Goal: Transaction & Acquisition: Book appointment/travel/reservation

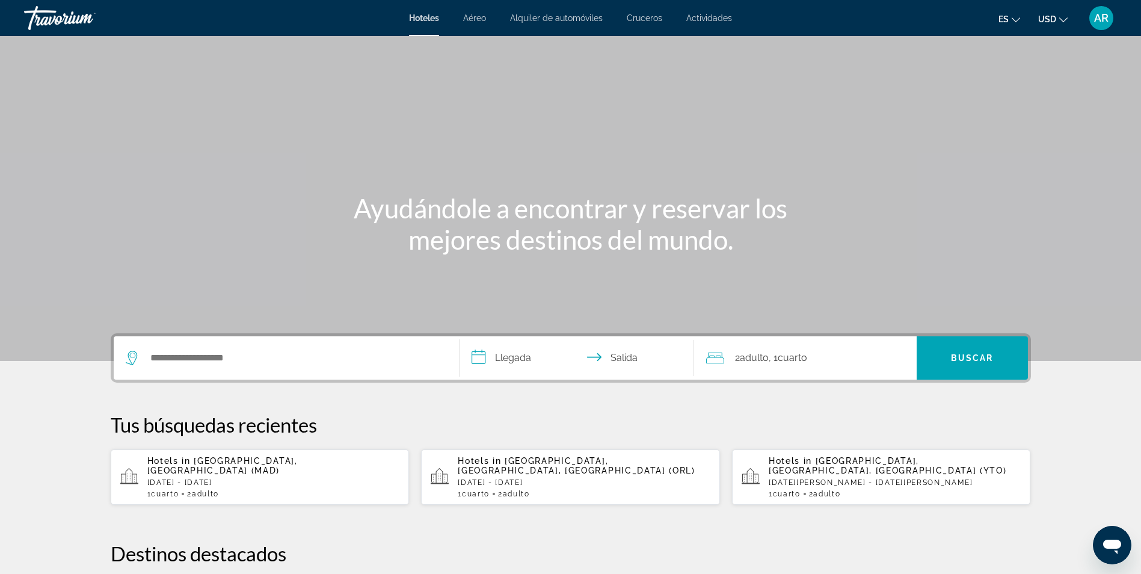
click at [894, 490] on div "1 Cuarto habitaciones 2 Adulto Adulto" at bounding box center [895, 494] width 253 height 8
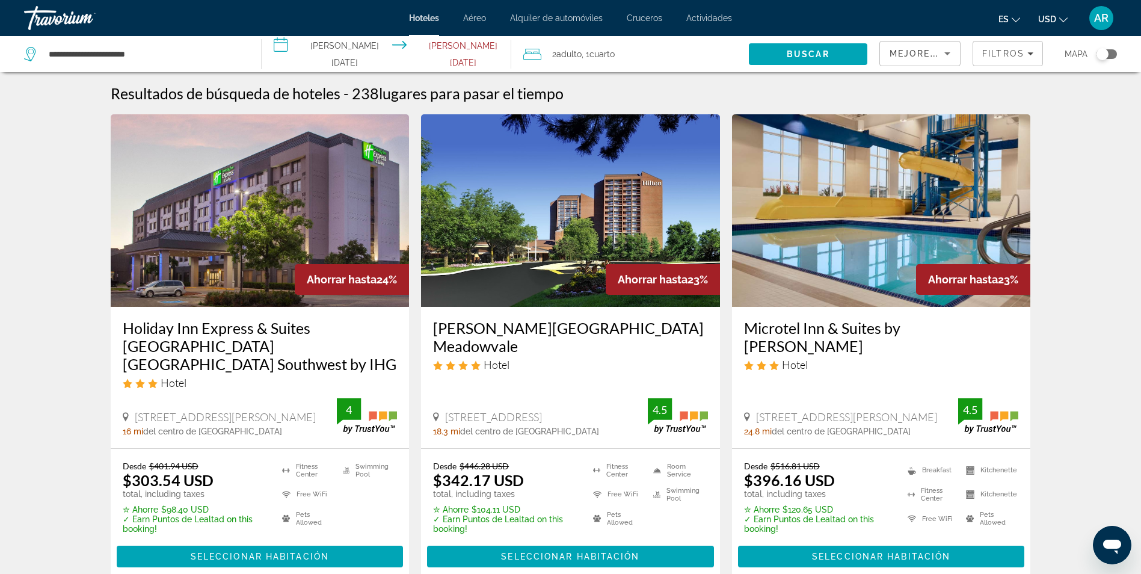
click at [316, 49] on input "**********" at bounding box center [389, 56] width 254 height 40
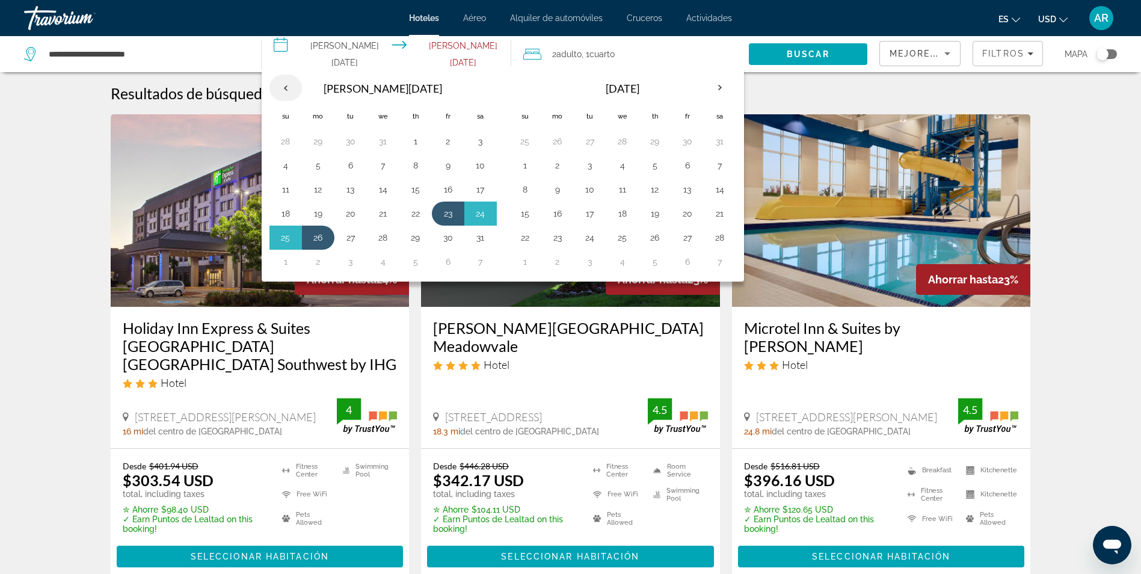
click at [283, 85] on th "Previous month" at bounding box center [286, 88] width 32 height 26
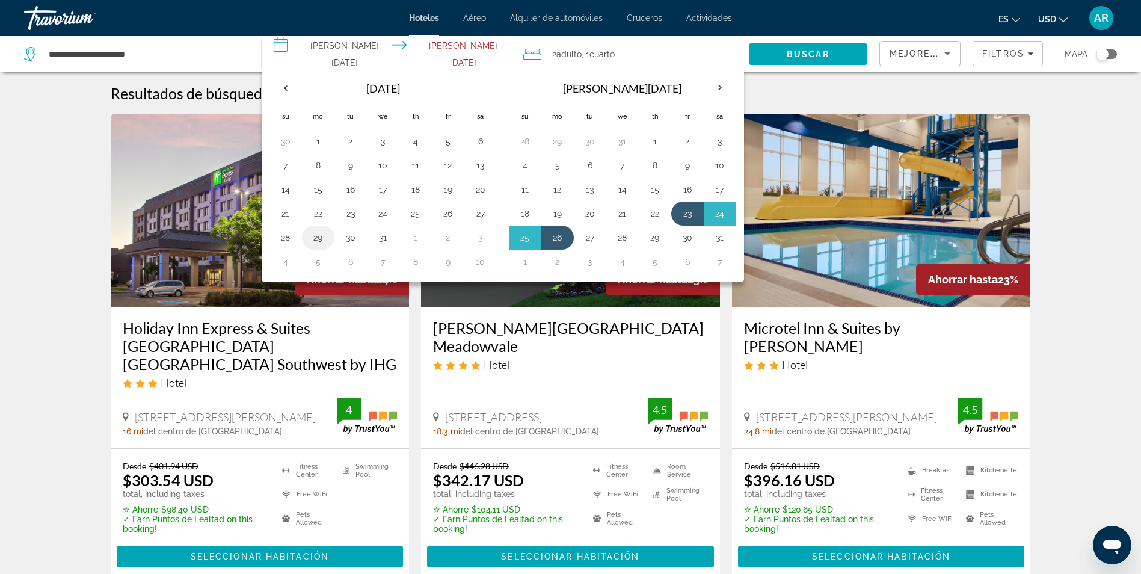
click at [319, 236] on button "29" at bounding box center [318, 237] width 19 height 17
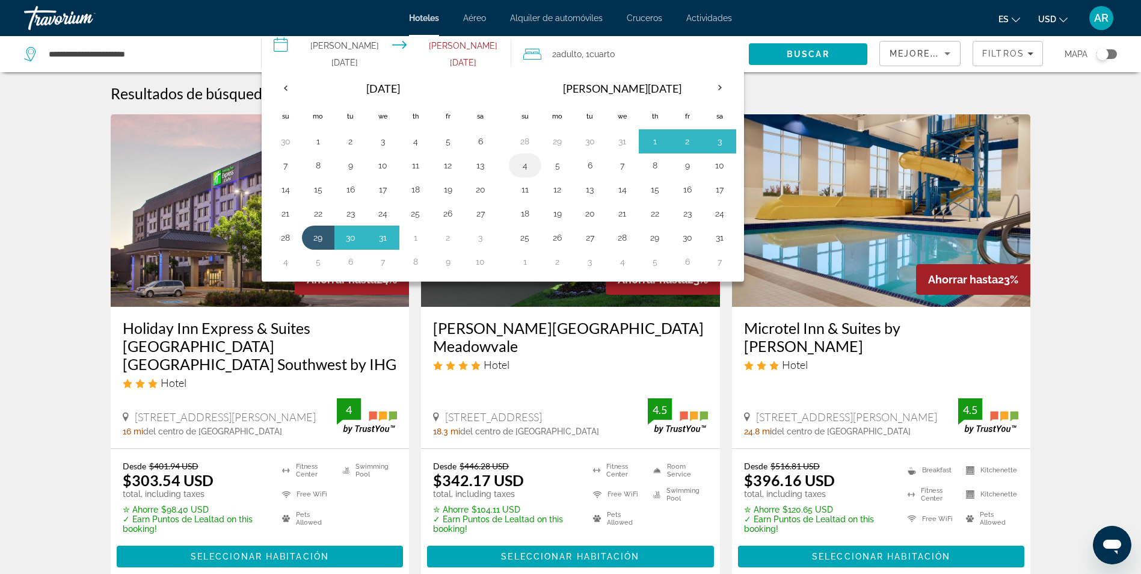
click at [525, 162] on button "4" at bounding box center [525, 165] width 19 height 17
type input "**********"
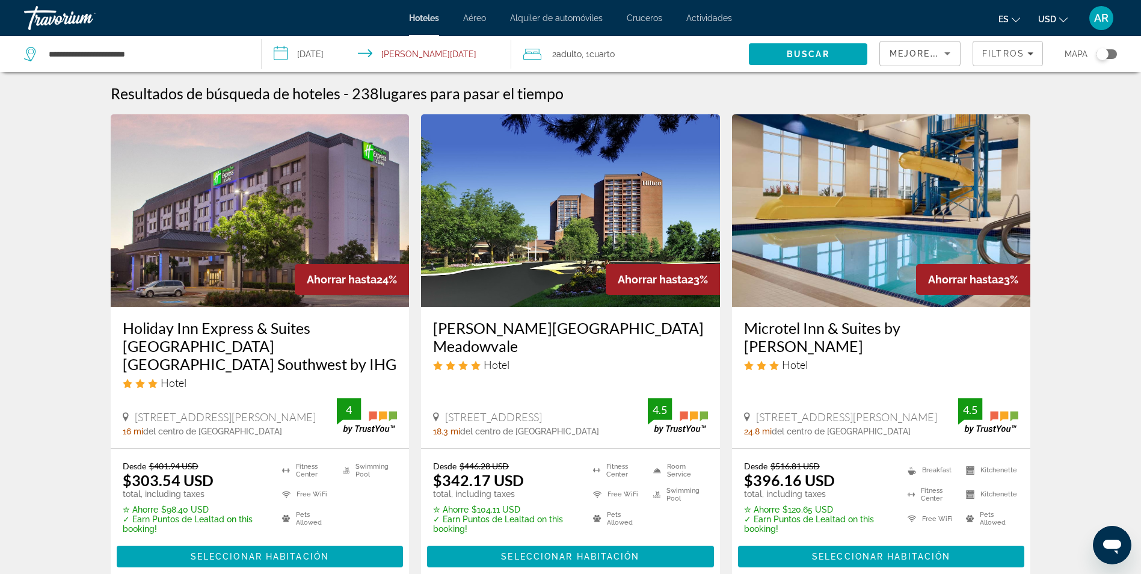
click at [568, 51] on span "Adulto" at bounding box center [568, 54] width 25 height 10
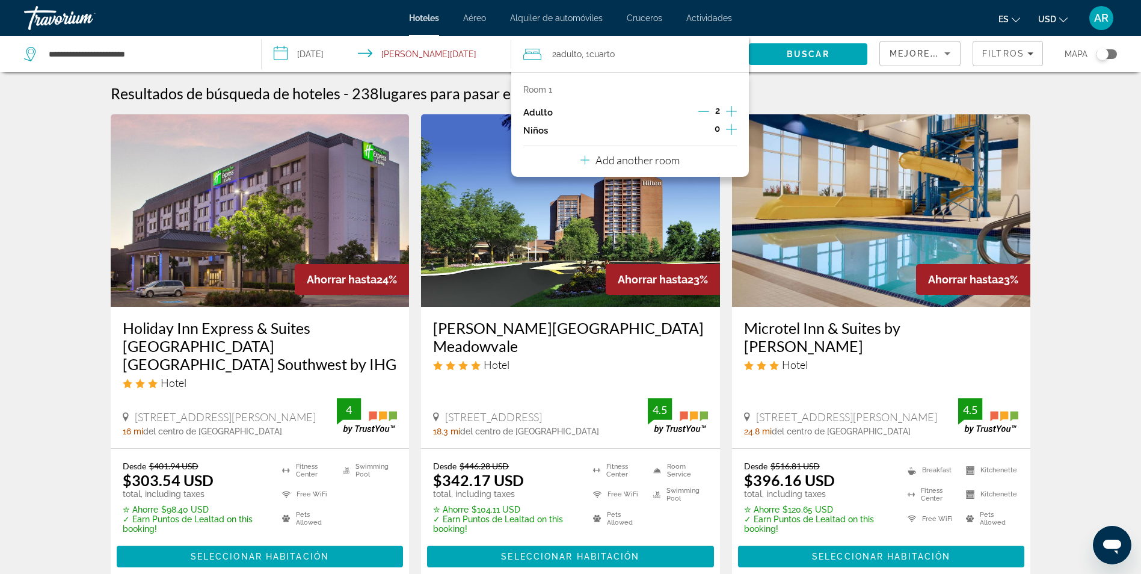
click at [728, 125] on icon "Increment children" at bounding box center [731, 129] width 11 height 14
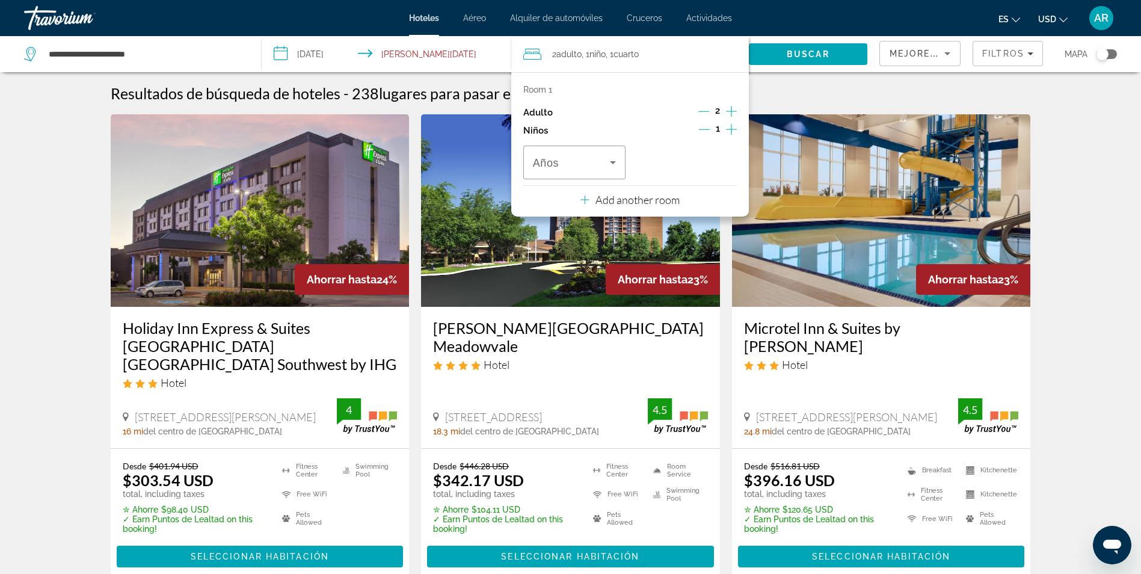
click at [728, 125] on icon "Increment children" at bounding box center [731, 129] width 11 height 14
click at [822, 56] on span "Buscar" at bounding box center [808, 54] width 43 height 10
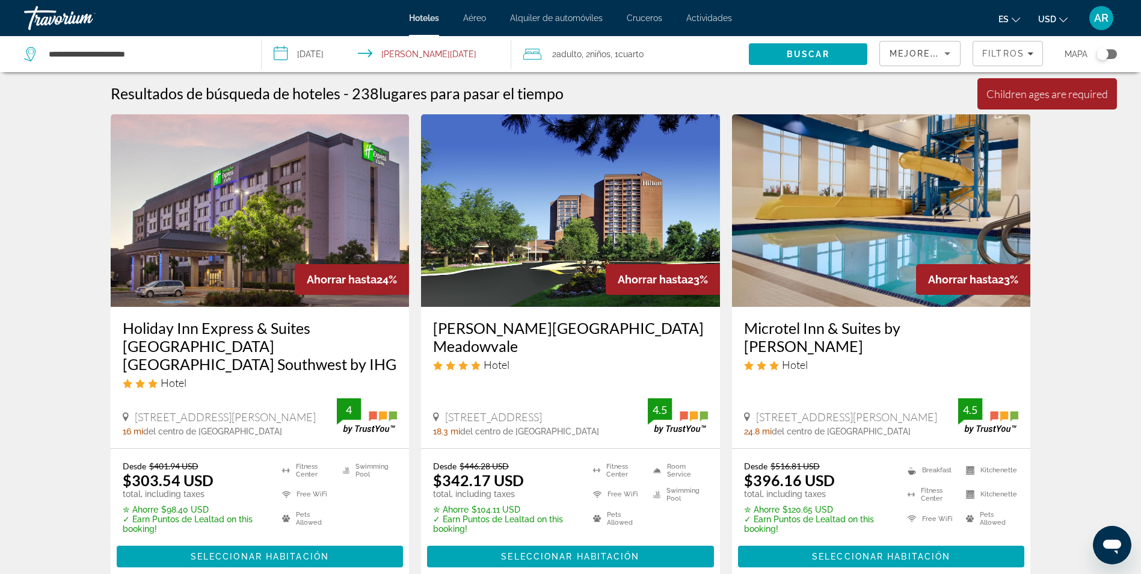
click at [685, 182] on img "Main content" at bounding box center [570, 210] width 299 height 193
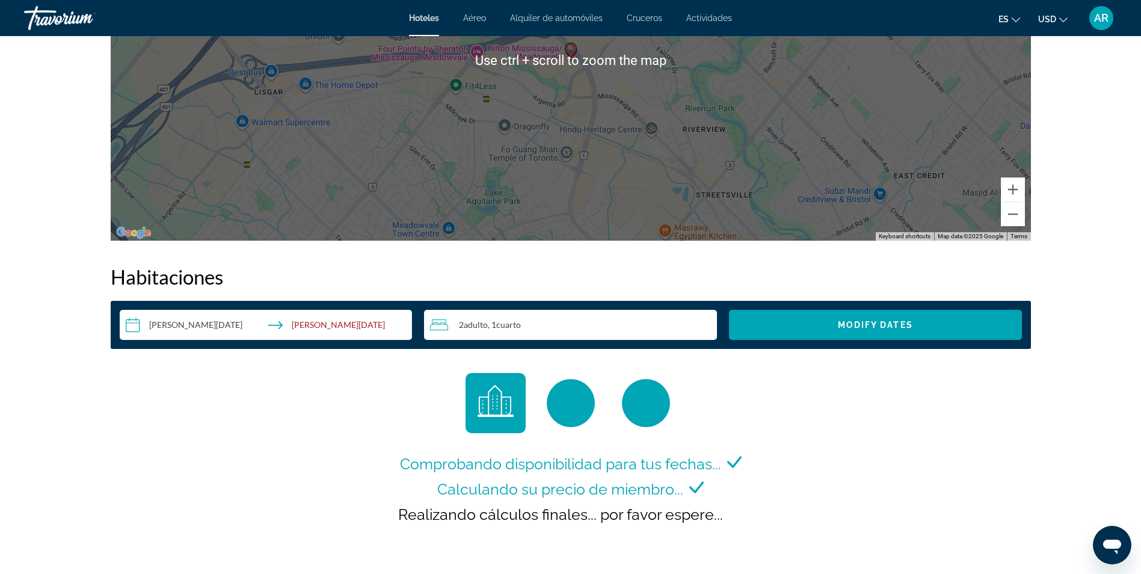
scroll to position [1384, 0]
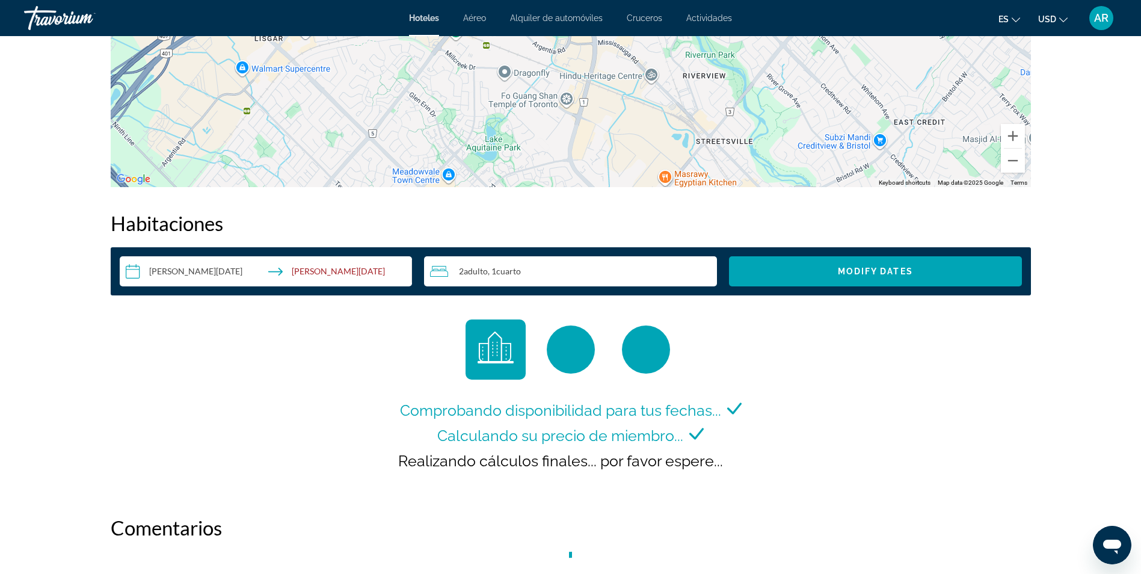
click at [182, 270] on input "**********" at bounding box center [269, 273] width 298 height 34
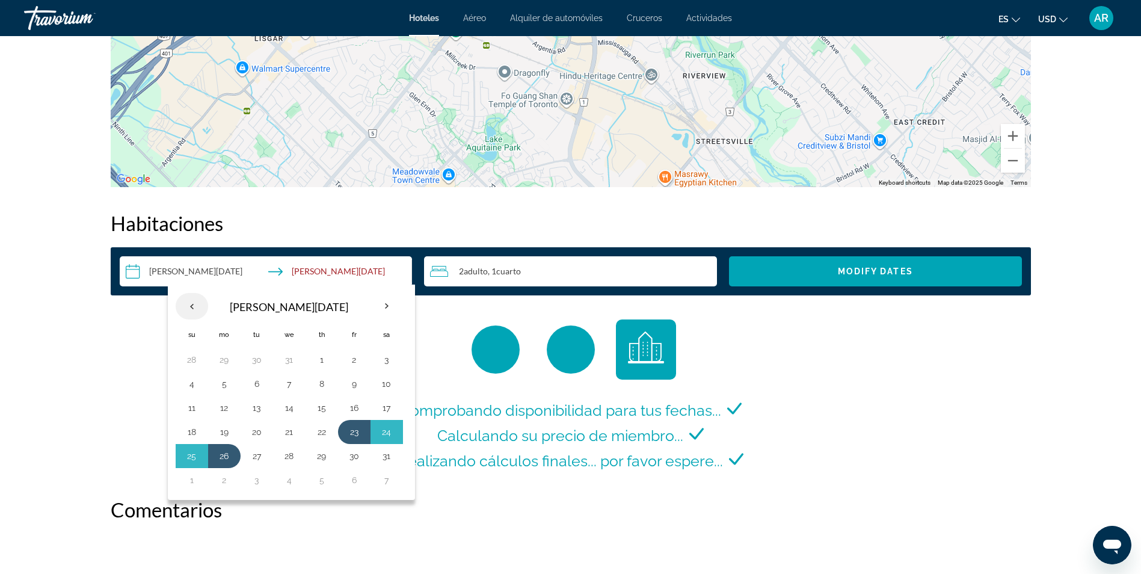
click at [194, 307] on th "Previous month" at bounding box center [192, 306] width 32 height 26
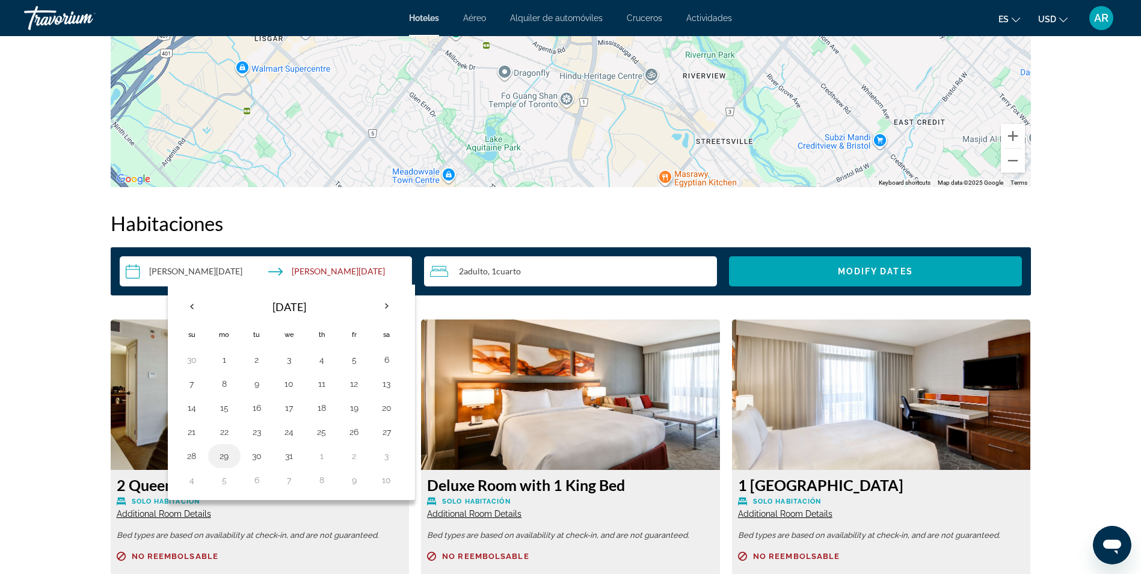
click at [226, 459] on button "29" at bounding box center [224, 456] width 19 height 17
click at [391, 304] on th "Next month" at bounding box center [387, 306] width 32 height 26
click at [188, 382] on button "4" at bounding box center [191, 383] width 19 height 17
type input "**********"
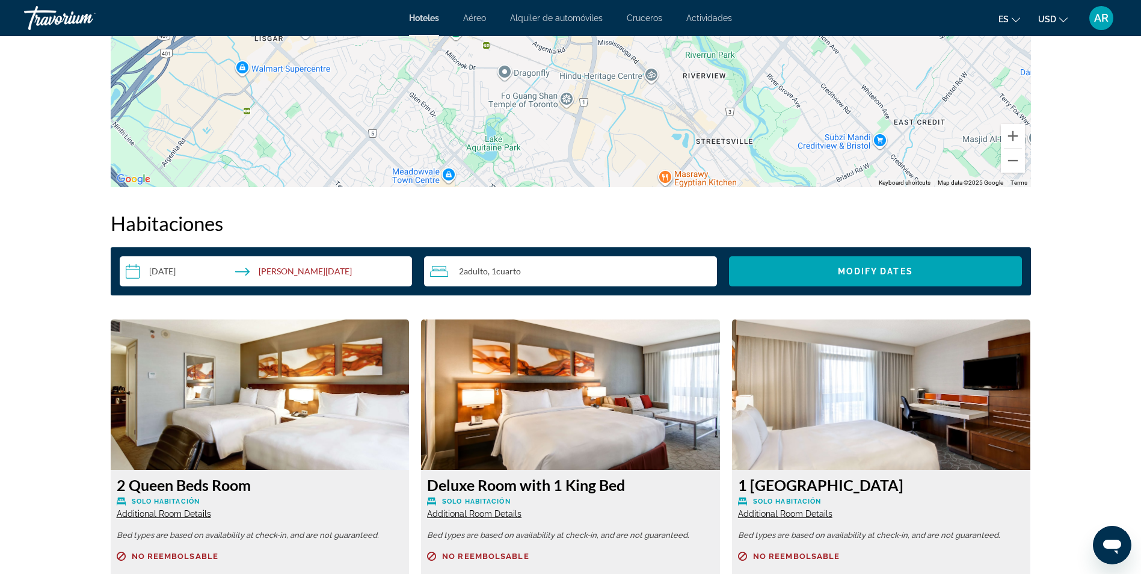
click at [521, 271] on span "Cuarto" at bounding box center [508, 271] width 25 height 10
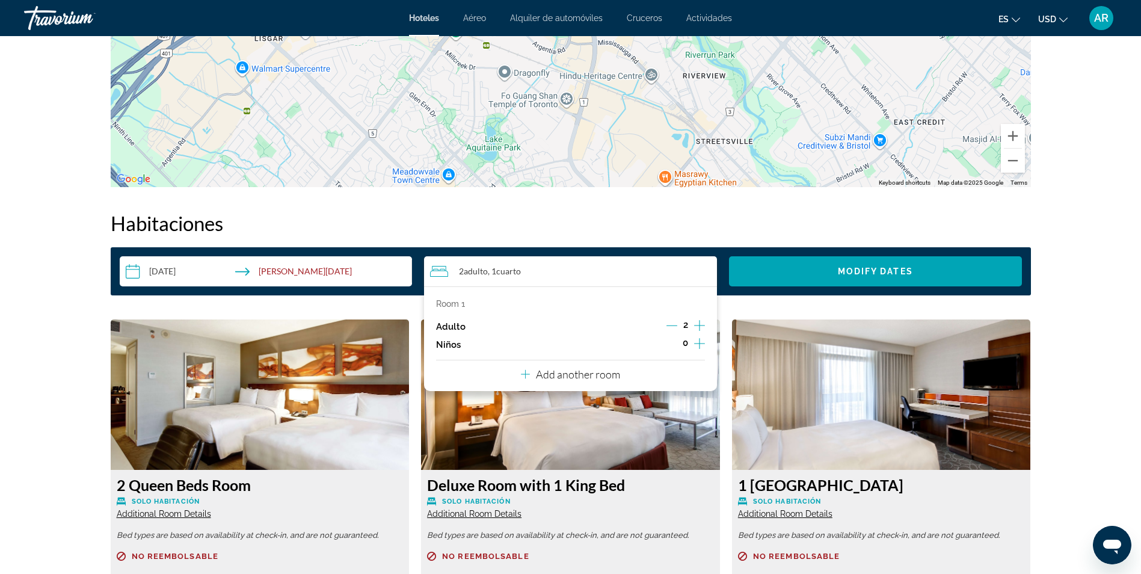
click at [694, 340] on icon "Increment children" at bounding box center [699, 343] width 11 height 14
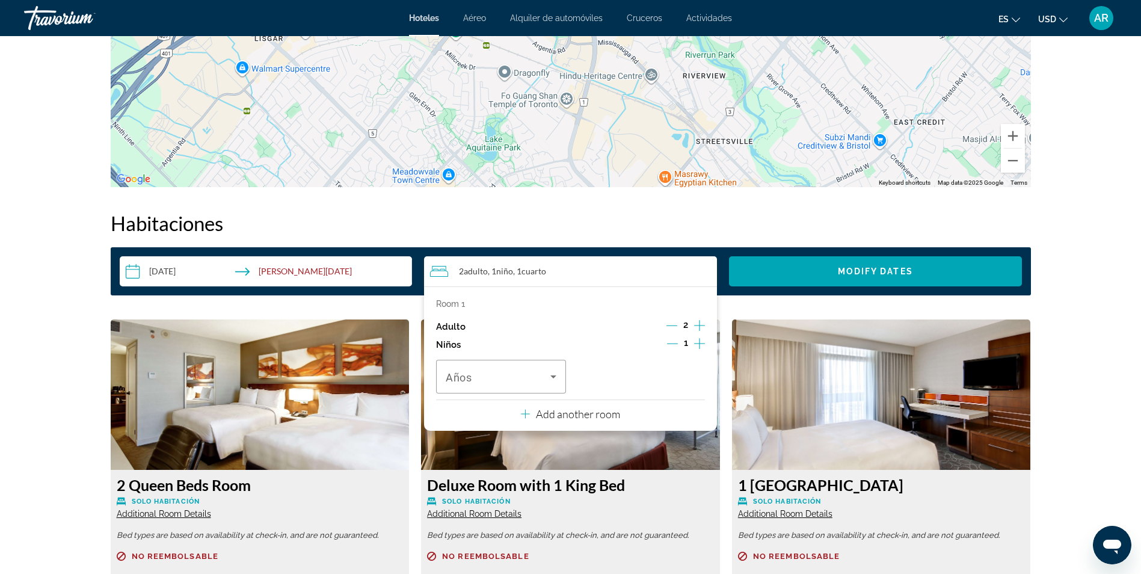
click at [694, 340] on icon "Increment children" at bounding box center [699, 343] width 11 height 14
click at [555, 376] on icon "Travelers: 2 adults, 2 children" at bounding box center [553, 376] width 6 height 3
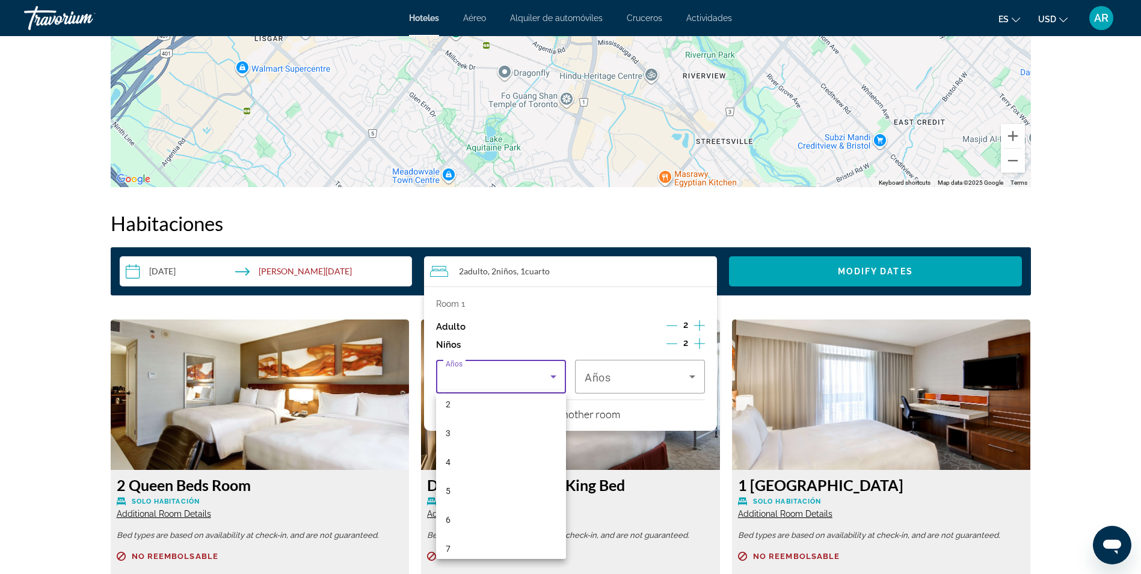
scroll to position [180, 0]
click at [456, 433] on mat-option "7" at bounding box center [501, 434] width 130 height 29
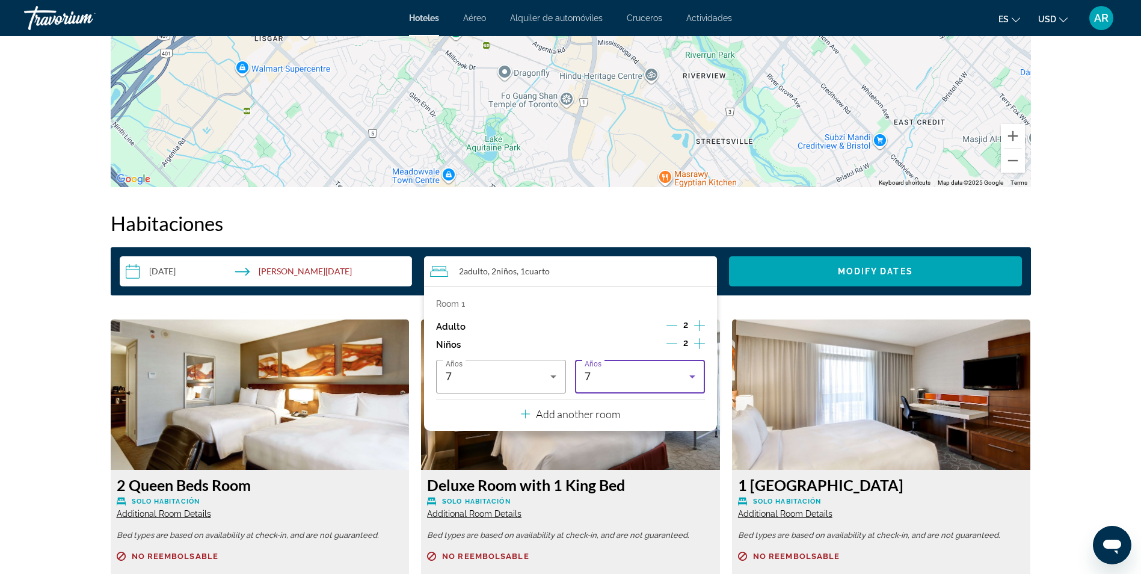
click at [695, 374] on icon "Travelers: 2 adults, 2 children" at bounding box center [692, 376] width 14 height 14
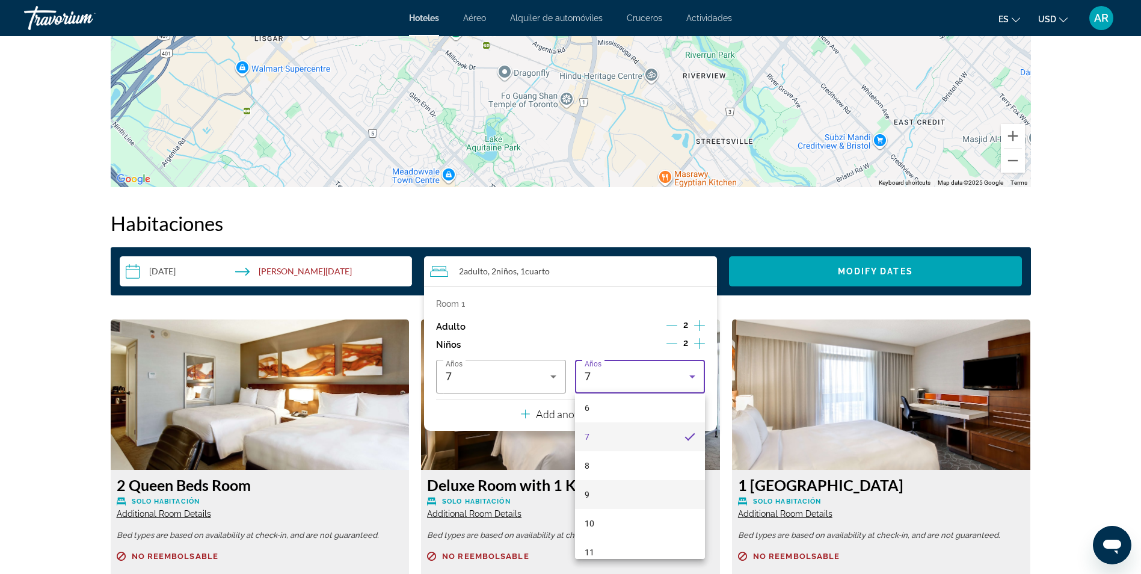
scroll to position [191, 0]
click at [596, 452] on mat-option "8" at bounding box center [640, 453] width 130 height 29
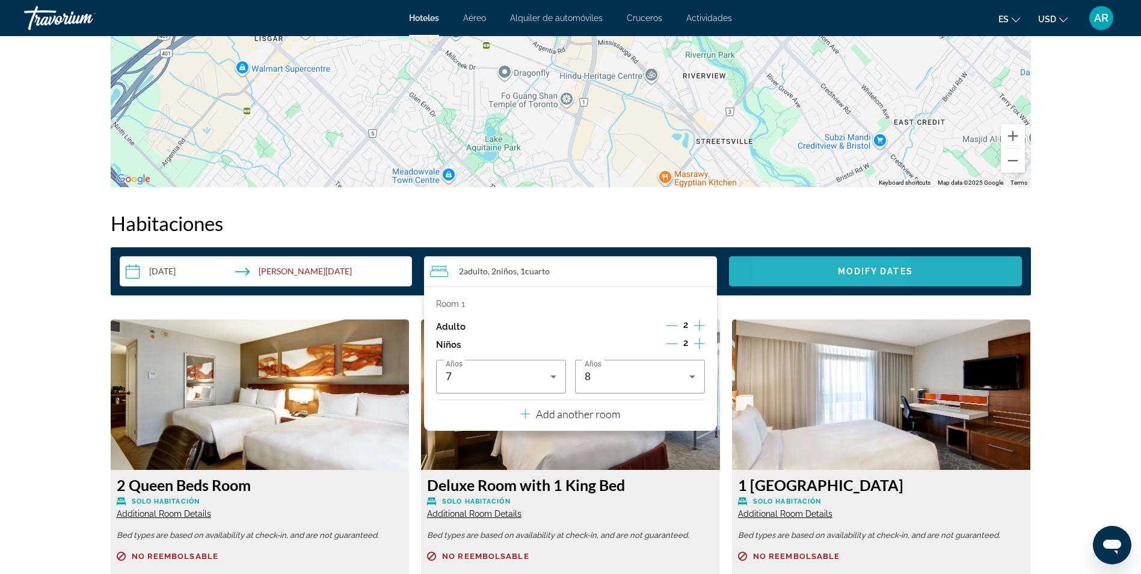
click at [812, 273] on span "Search widget" at bounding box center [875, 271] width 293 height 29
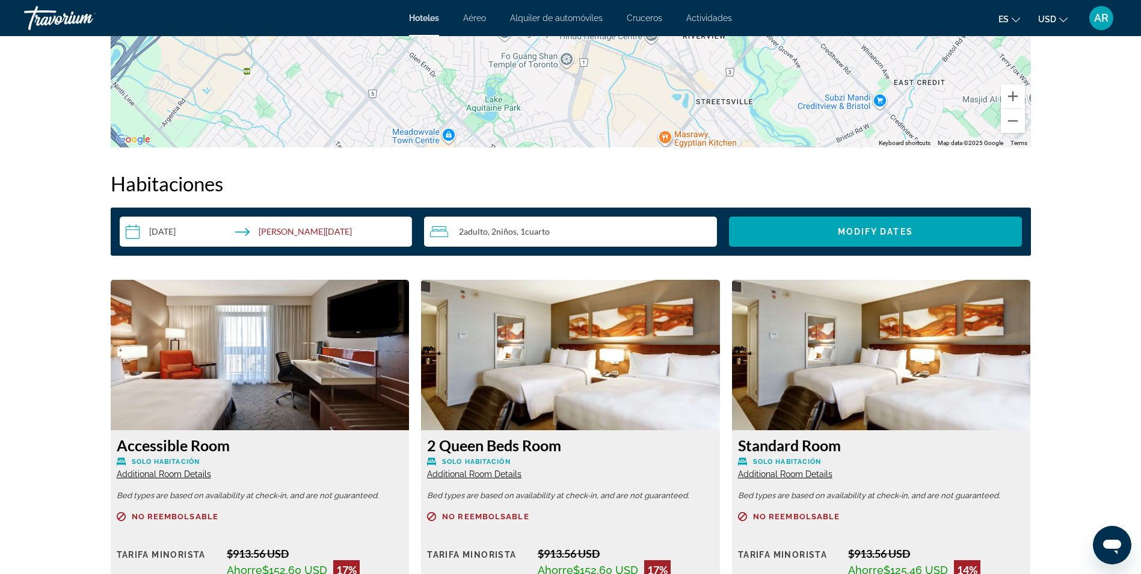
scroll to position [1402, 0]
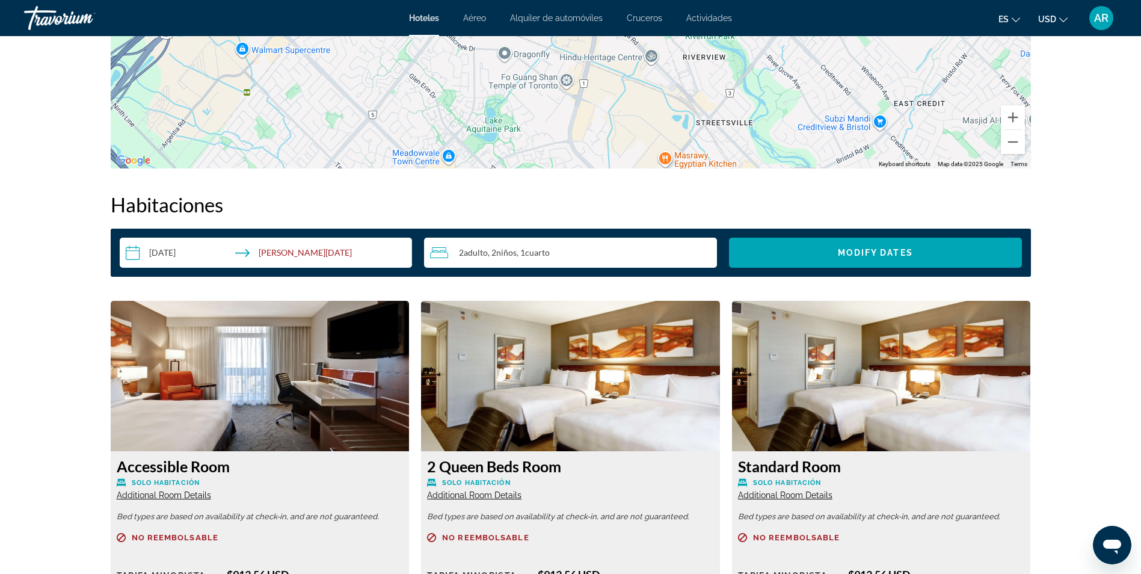
click at [180, 254] on input "**********" at bounding box center [269, 255] width 298 height 34
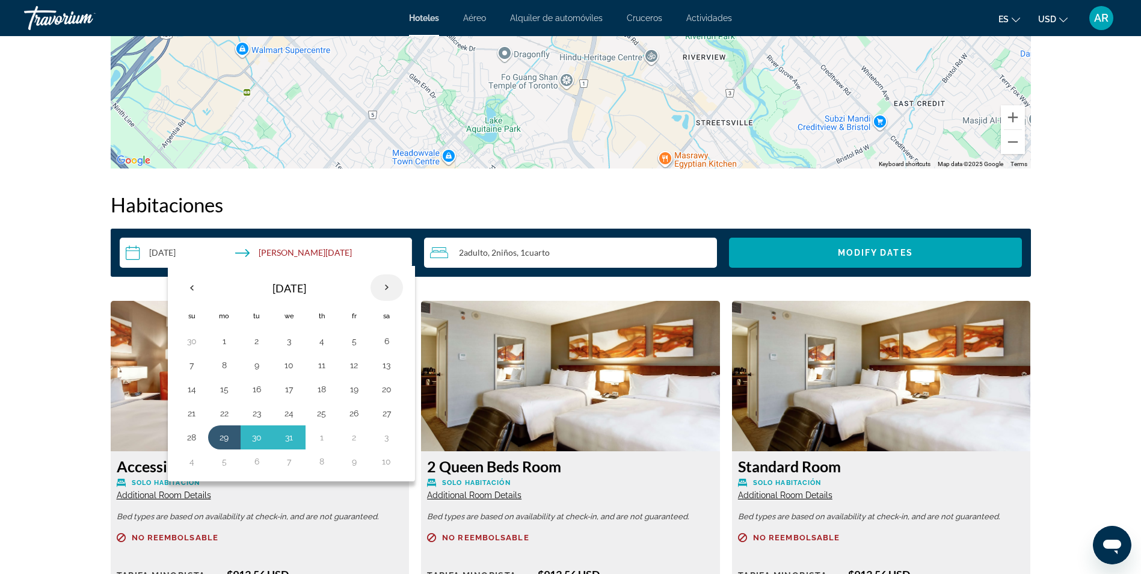
click at [389, 286] on th "Next month" at bounding box center [387, 287] width 32 height 26
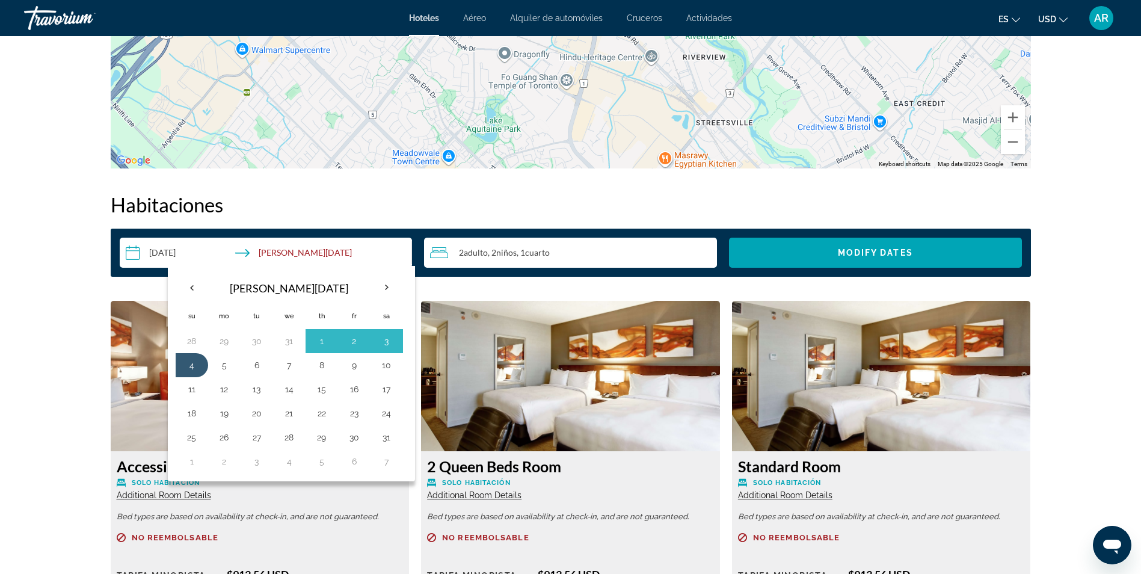
click at [394, 194] on h2 "Habitaciones" at bounding box center [571, 205] width 920 height 24
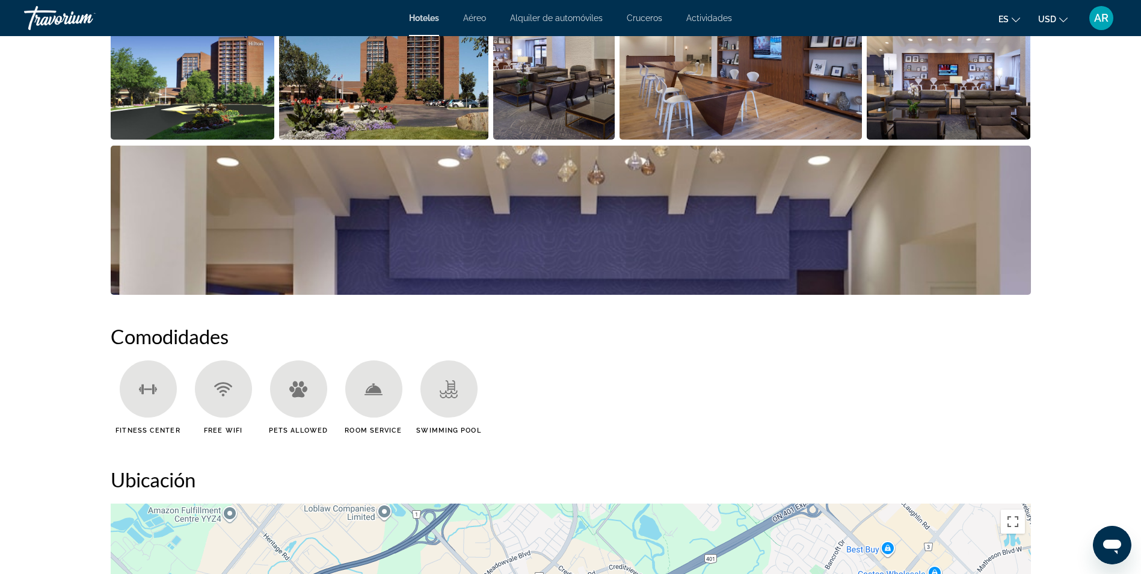
scroll to position [560, 0]
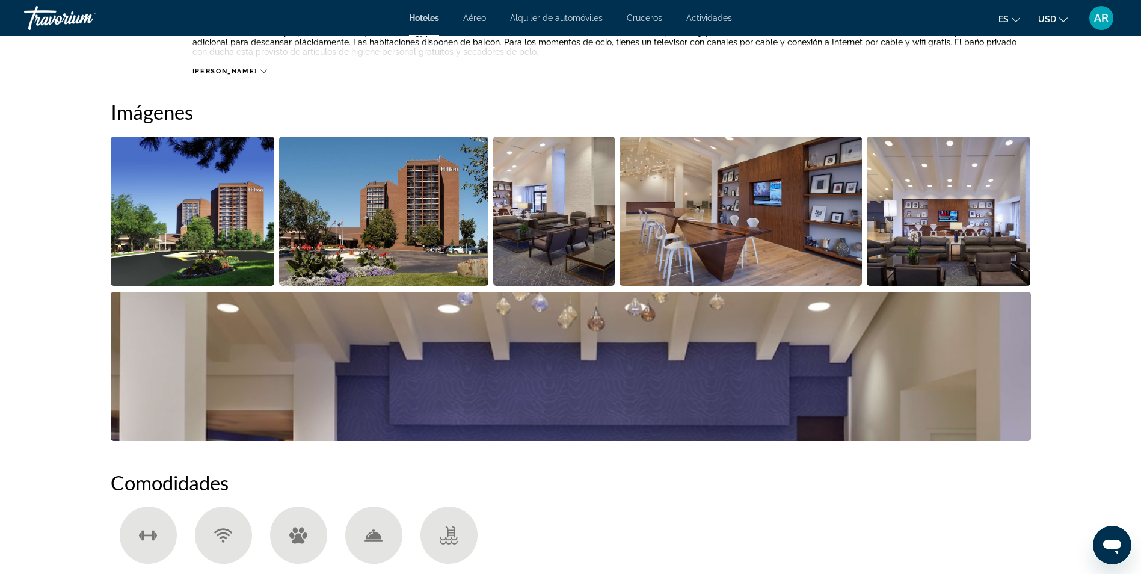
click at [365, 199] on img "Open full-screen image slider" at bounding box center [383, 211] width 209 height 149
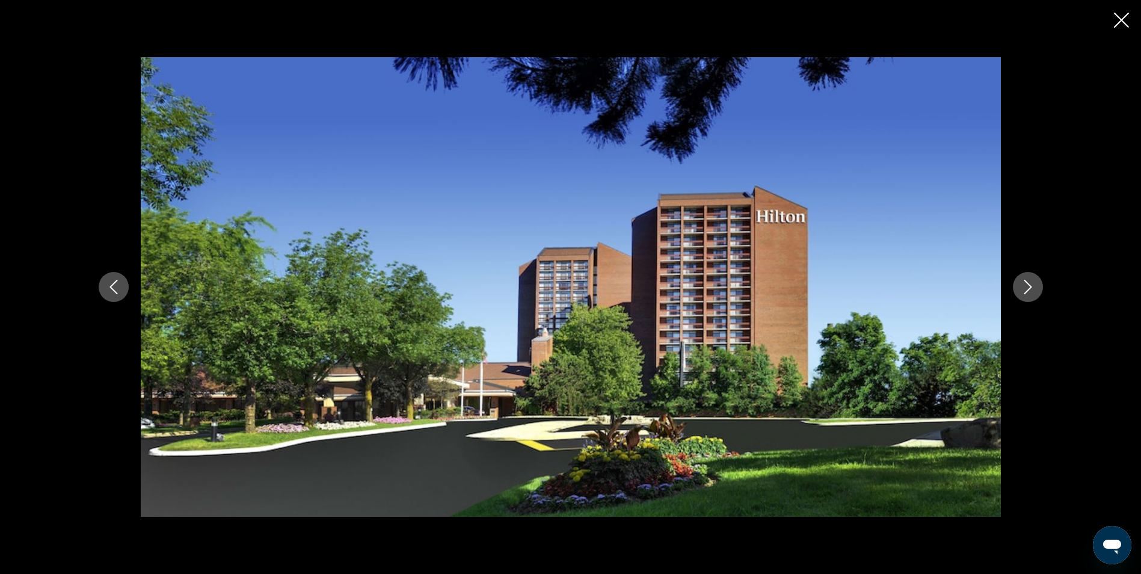
click at [1029, 286] on icon "Next image" at bounding box center [1028, 287] width 8 height 14
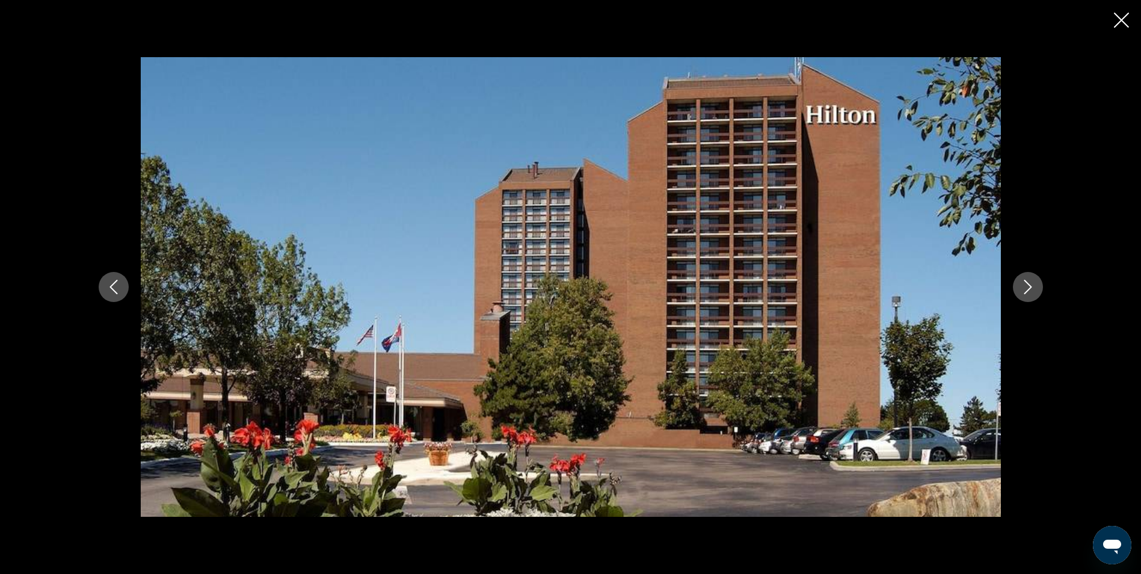
click at [1029, 286] on icon "Next image" at bounding box center [1028, 287] width 8 height 14
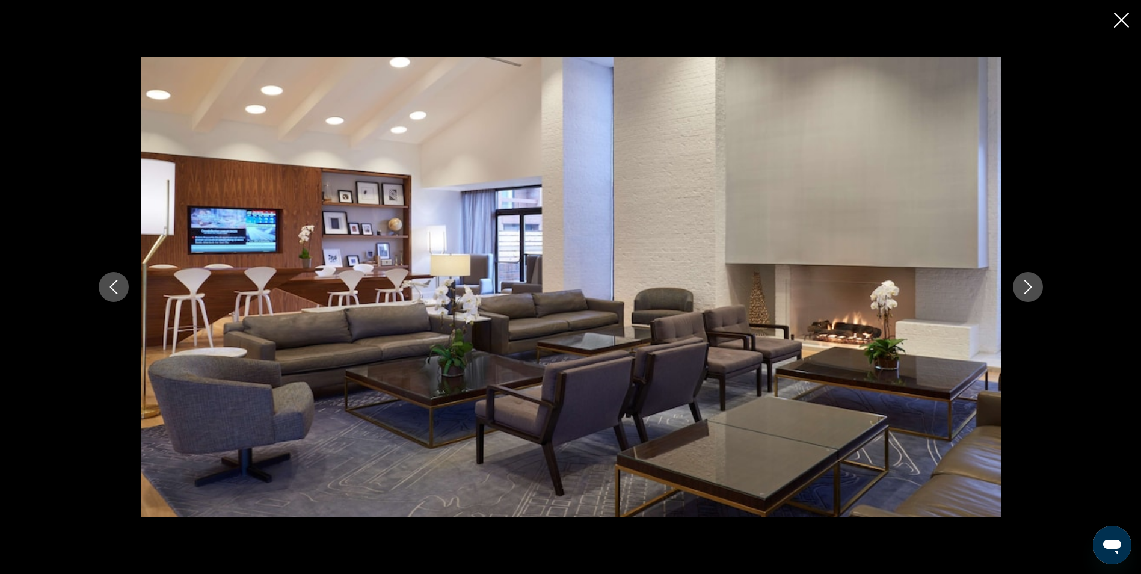
click at [1029, 286] on icon "Next image" at bounding box center [1028, 287] width 8 height 14
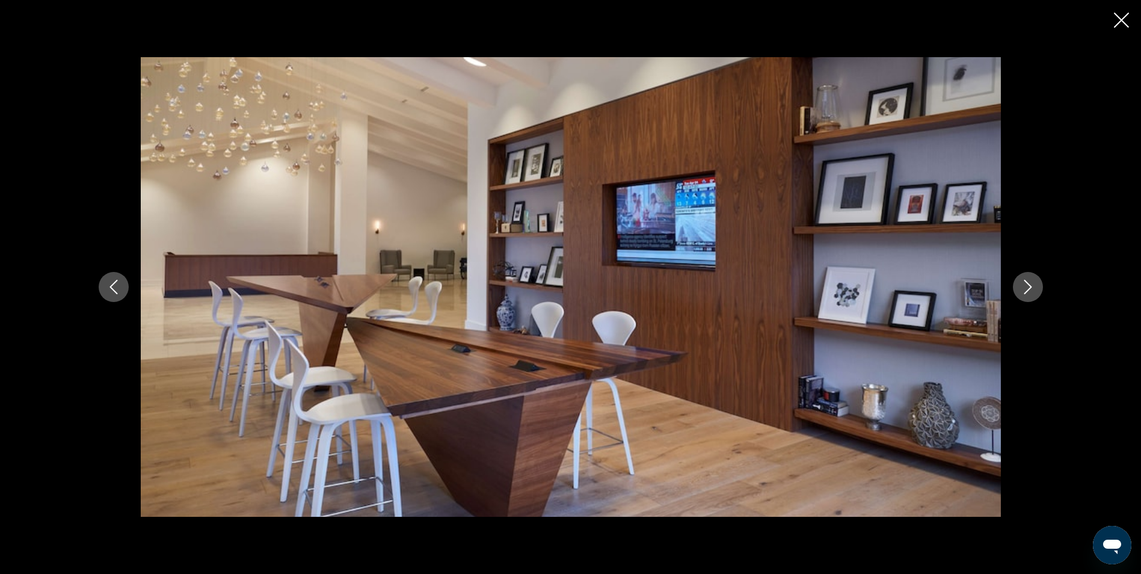
click at [1029, 286] on icon "Next image" at bounding box center [1028, 287] width 8 height 14
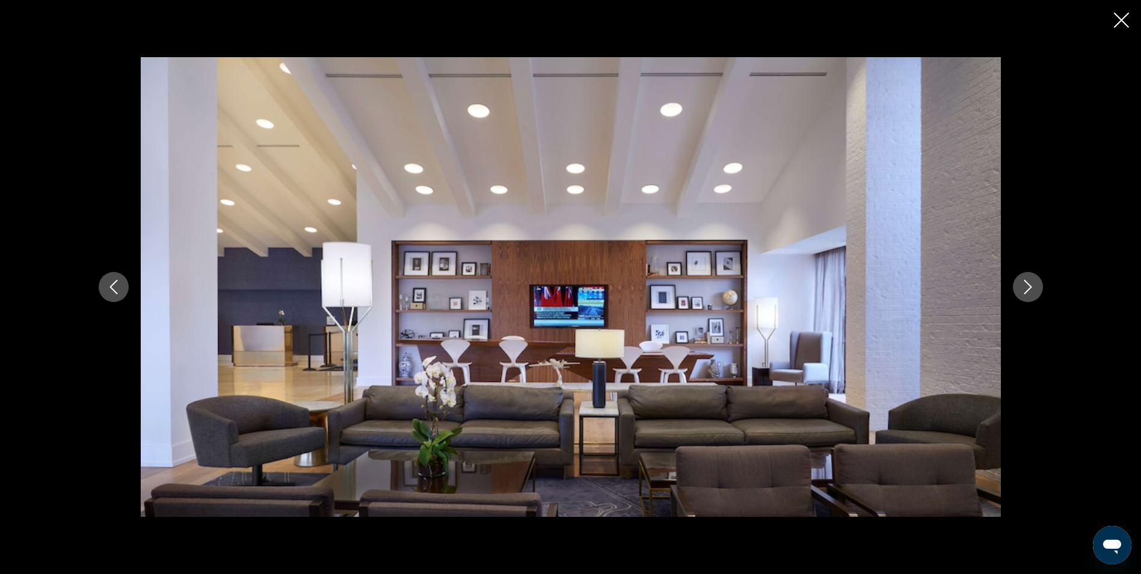
click at [1029, 286] on icon "Next image" at bounding box center [1028, 287] width 8 height 14
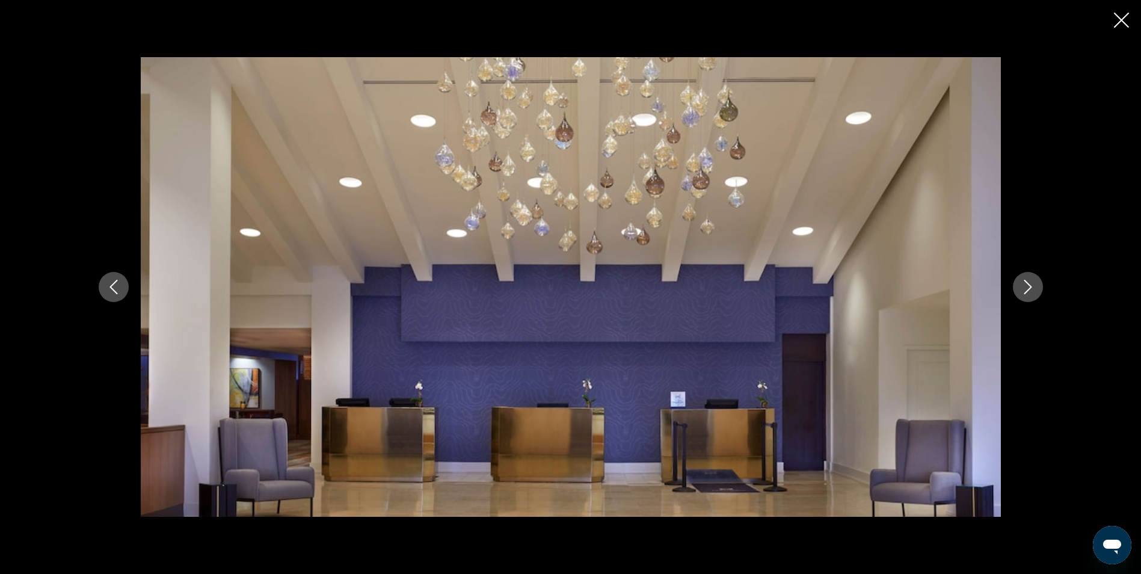
click at [1029, 286] on icon "Next image" at bounding box center [1028, 287] width 8 height 14
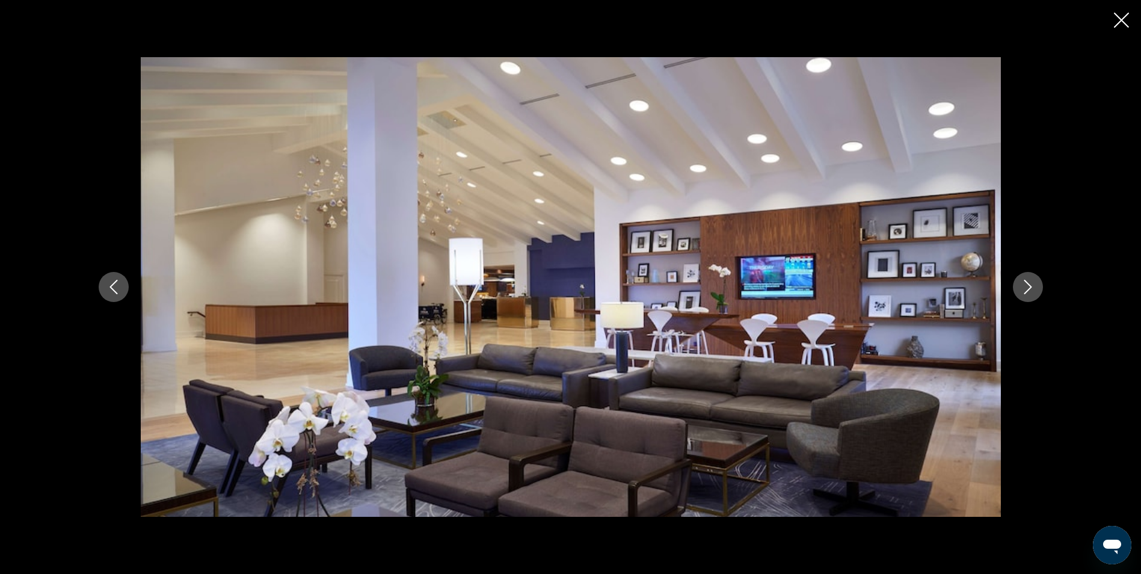
click at [1029, 286] on icon "Next image" at bounding box center [1028, 287] width 8 height 14
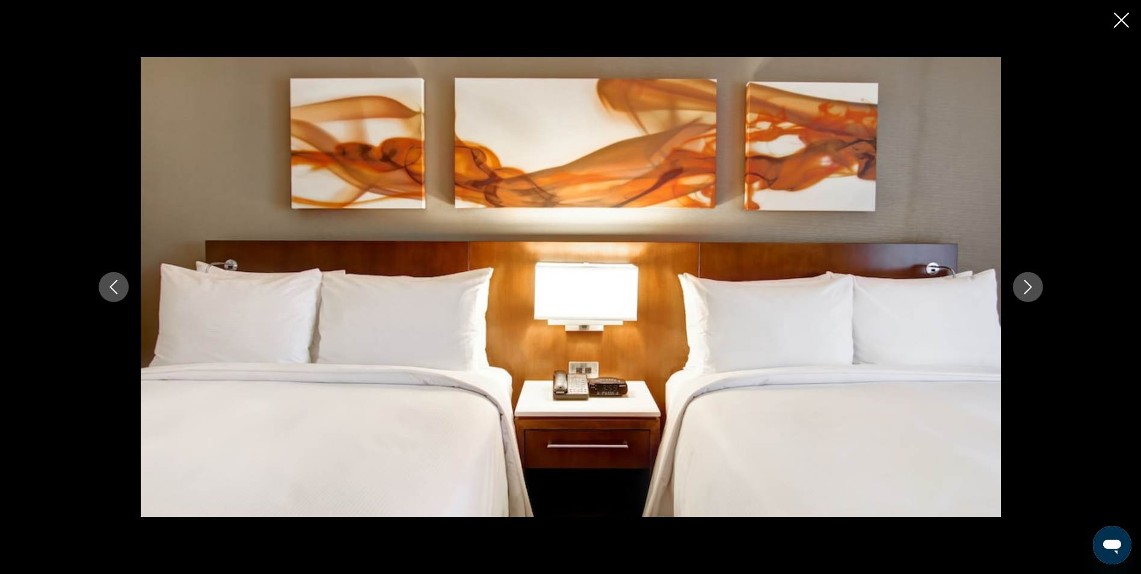
click at [1029, 286] on icon "Next image" at bounding box center [1028, 287] width 8 height 14
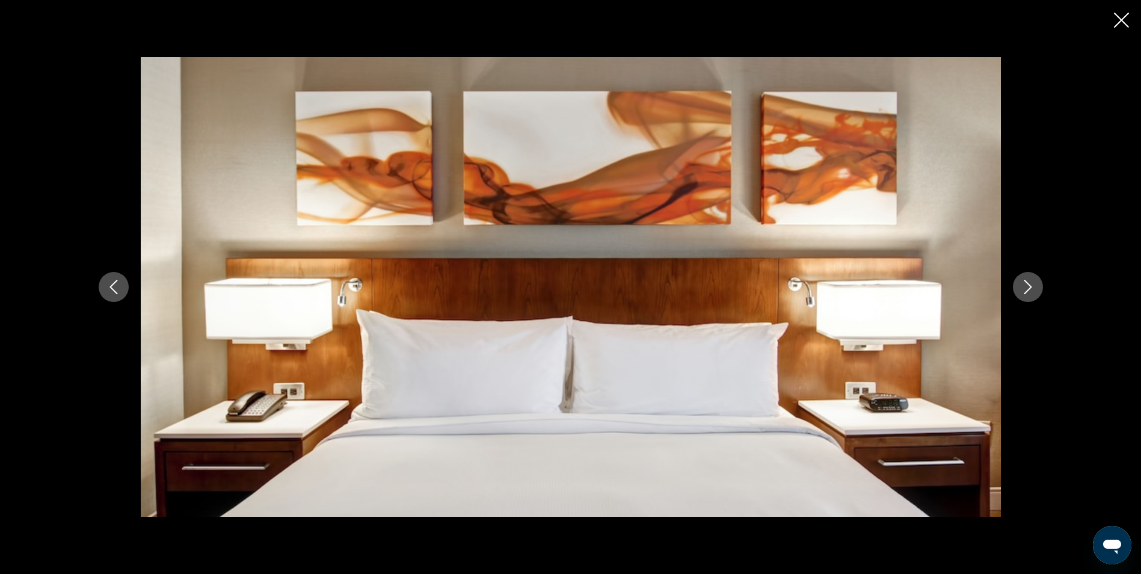
click at [1029, 286] on icon "Next image" at bounding box center [1028, 287] width 8 height 14
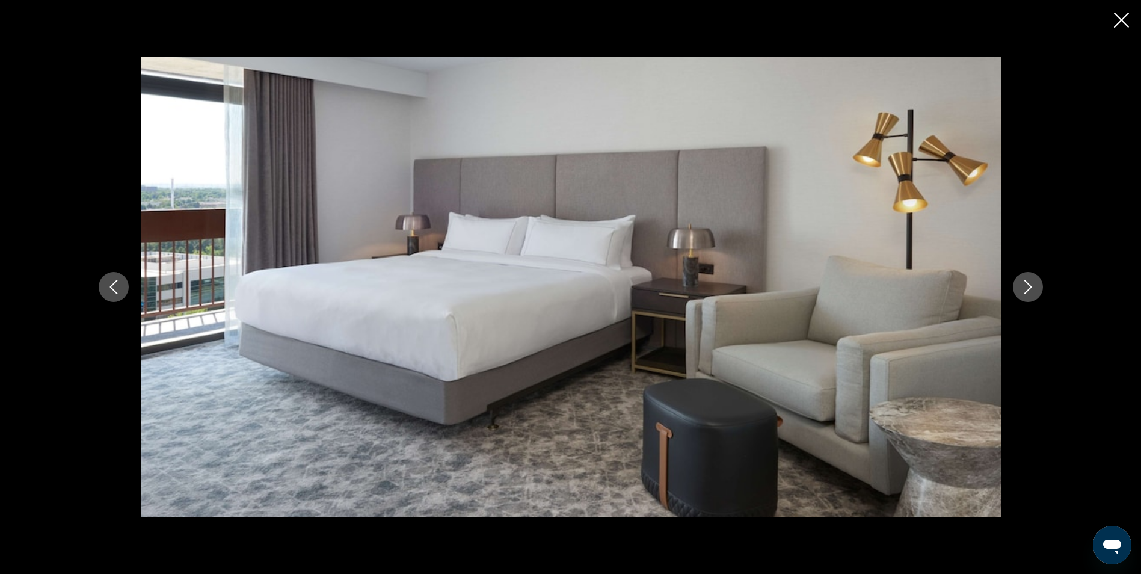
click at [1029, 286] on icon "Next image" at bounding box center [1028, 287] width 8 height 14
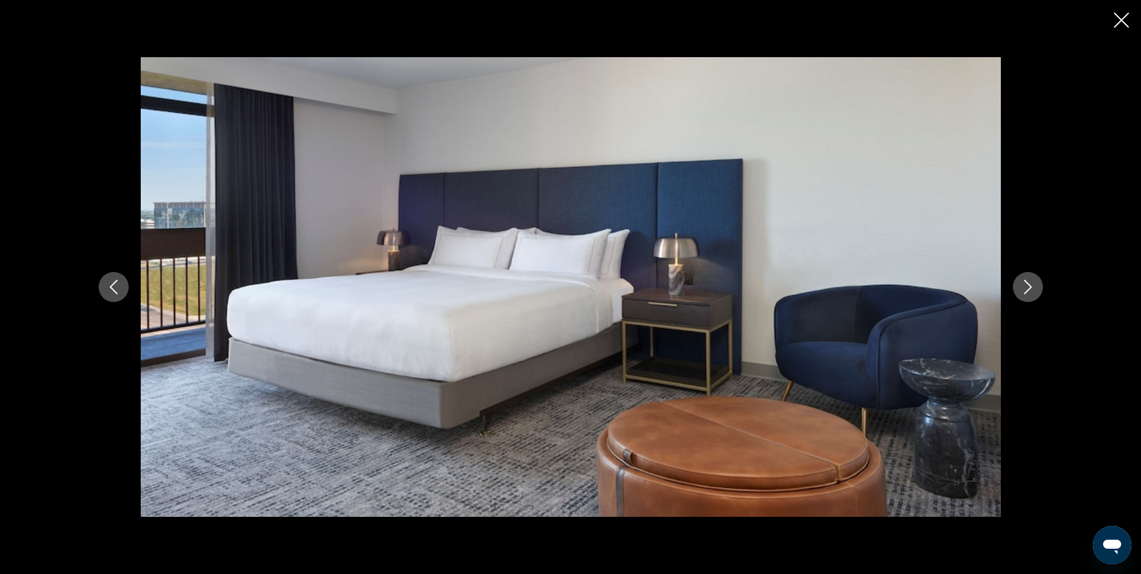
click at [1029, 286] on icon "Next image" at bounding box center [1028, 287] width 8 height 14
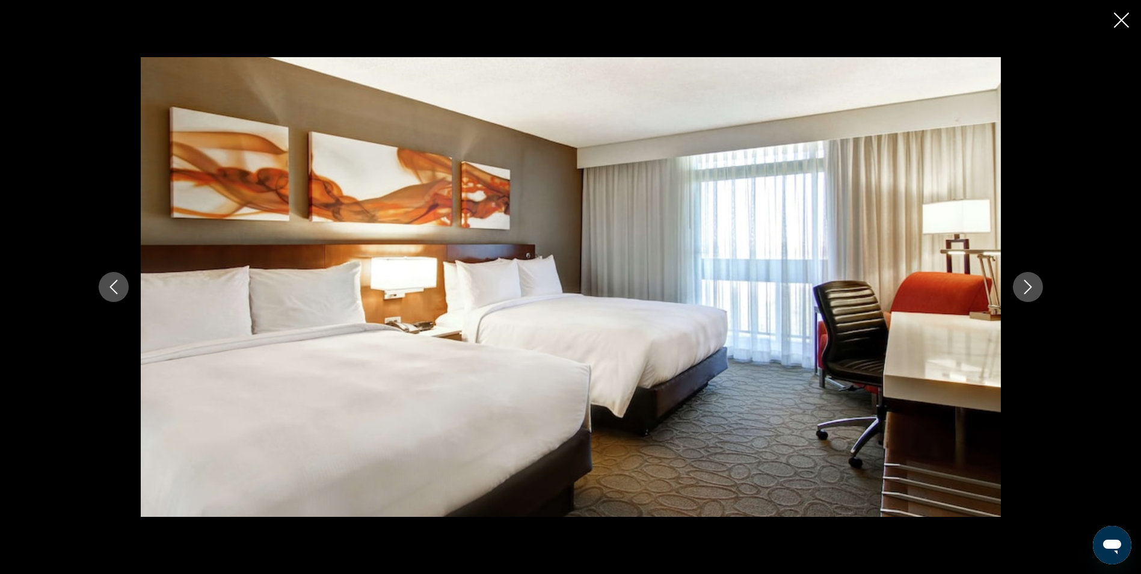
click at [1029, 286] on icon "Next image" at bounding box center [1028, 287] width 8 height 14
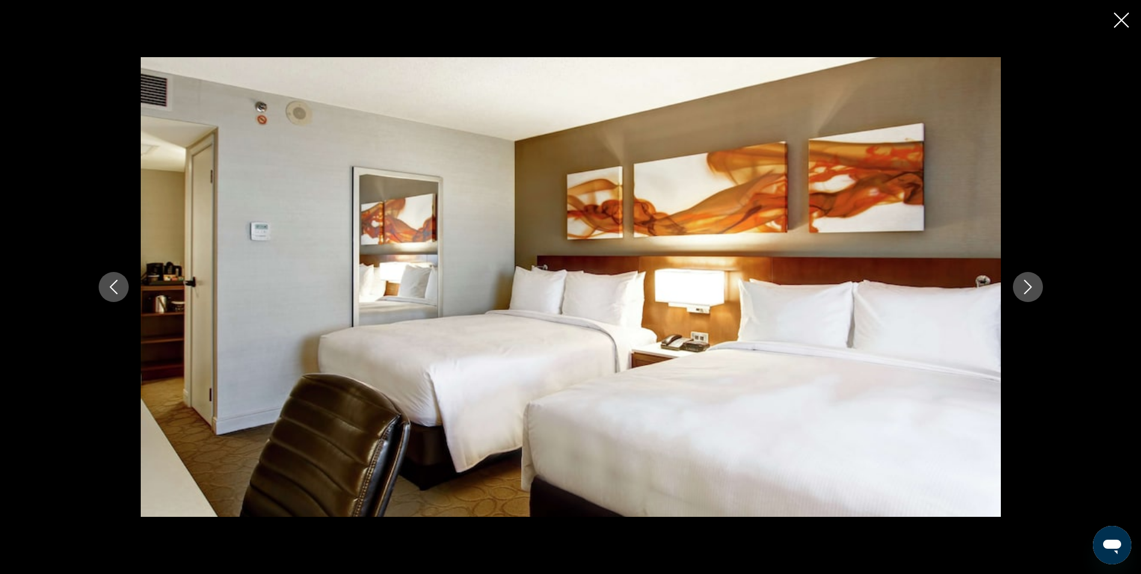
click at [1029, 286] on icon "Next image" at bounding box center [1028, 287] width 8 height 14
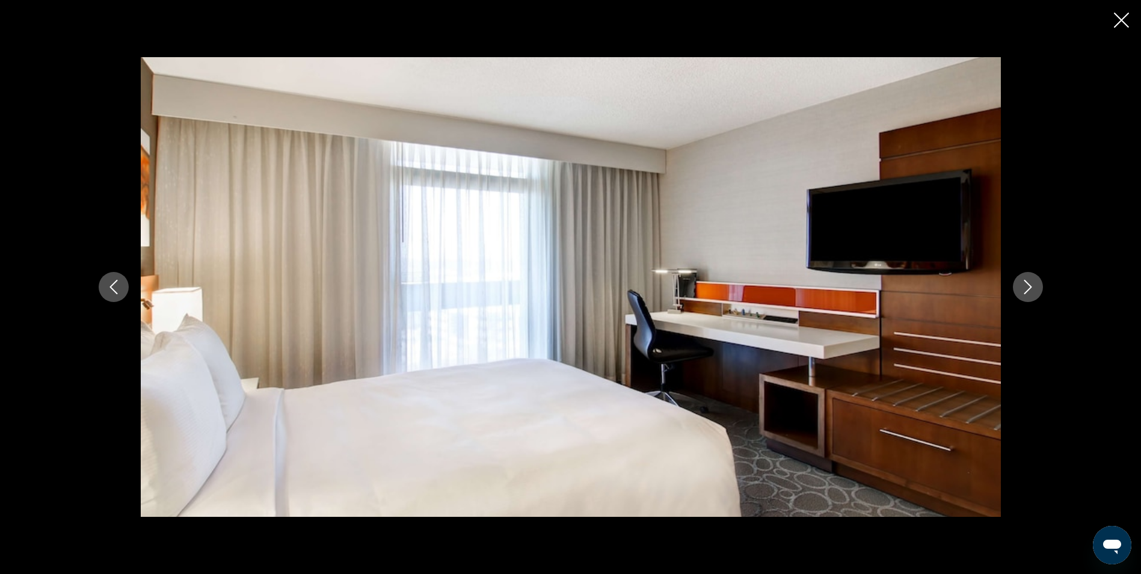
click at [1029, 286] on icon "Next image" at bounding box center [1028, 287] width 8 height 14
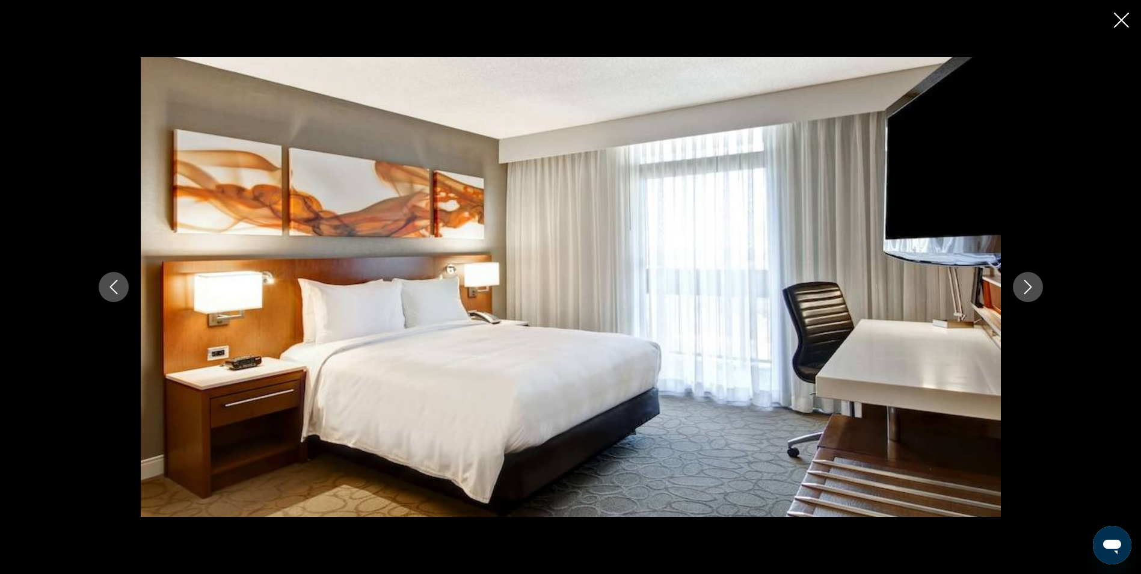
scroll to position [1041, 0]
click at [1041, 286] on button "Next image" at bounding box center [1028, 287] width 30 height 30
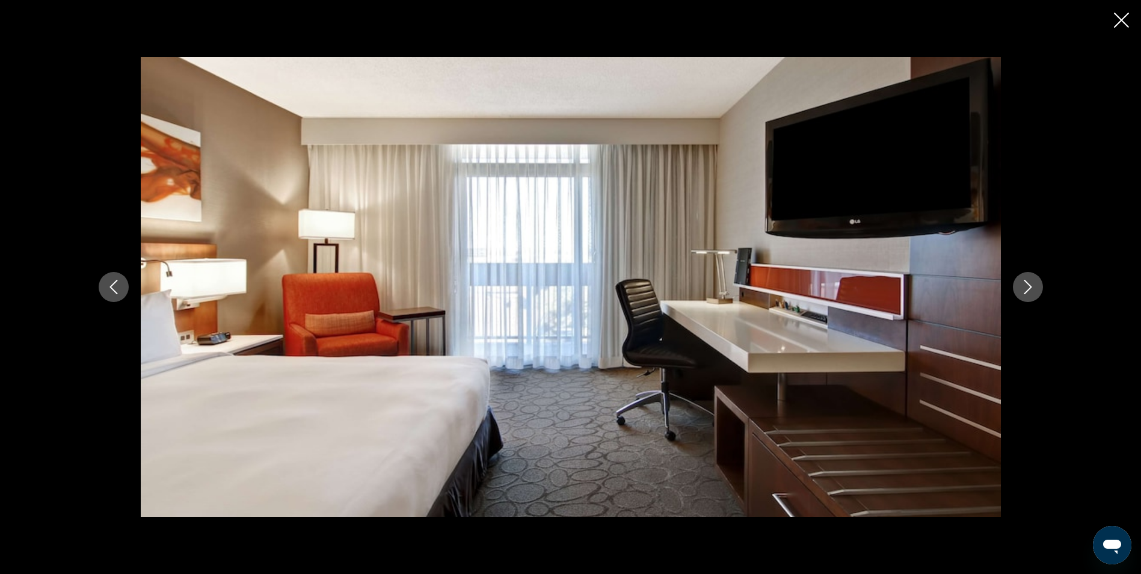
click at [1041, 286] on button "Next image" at bounding box center [1028, 287] width 30 height 30
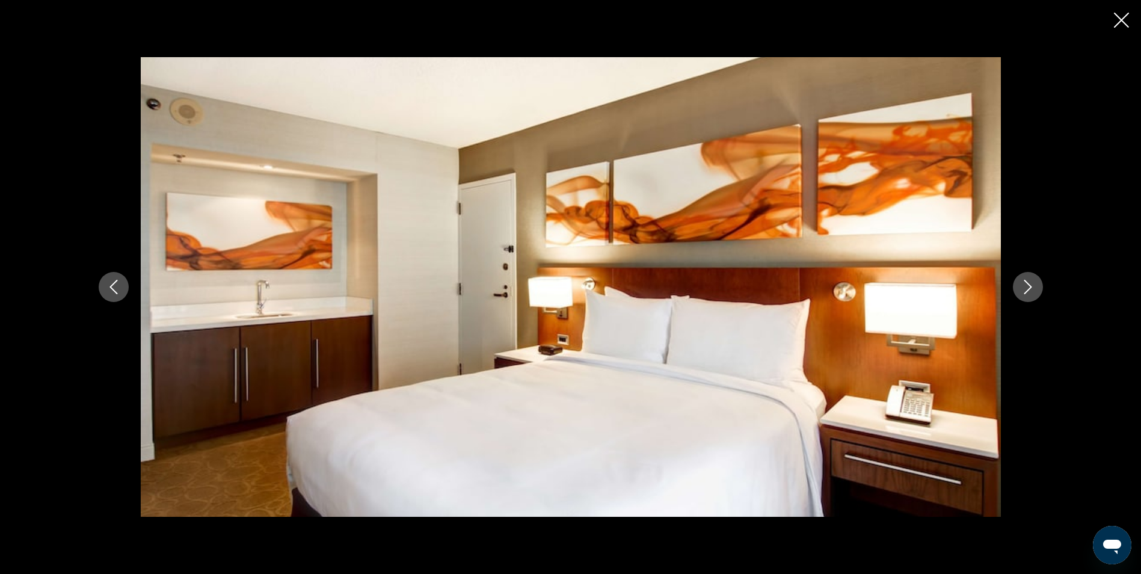
click at [1041, 286] on button "Next image" at bounding box center [1028, 287] width 30 height 30
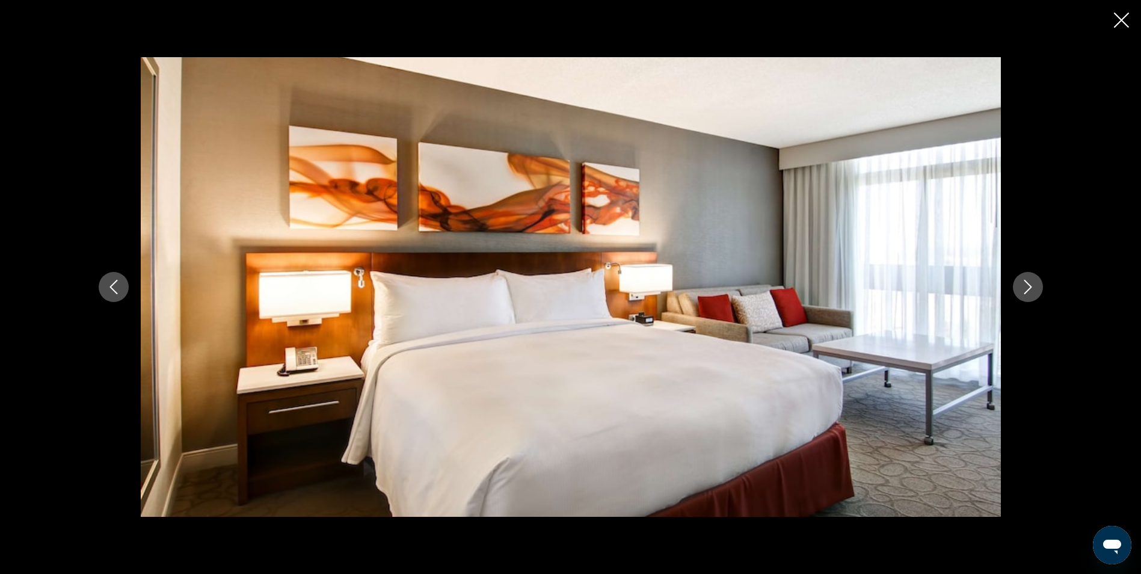
click at [1041, 286] on button "Next image" at bounding box center [1028, 287] width 30 height 30
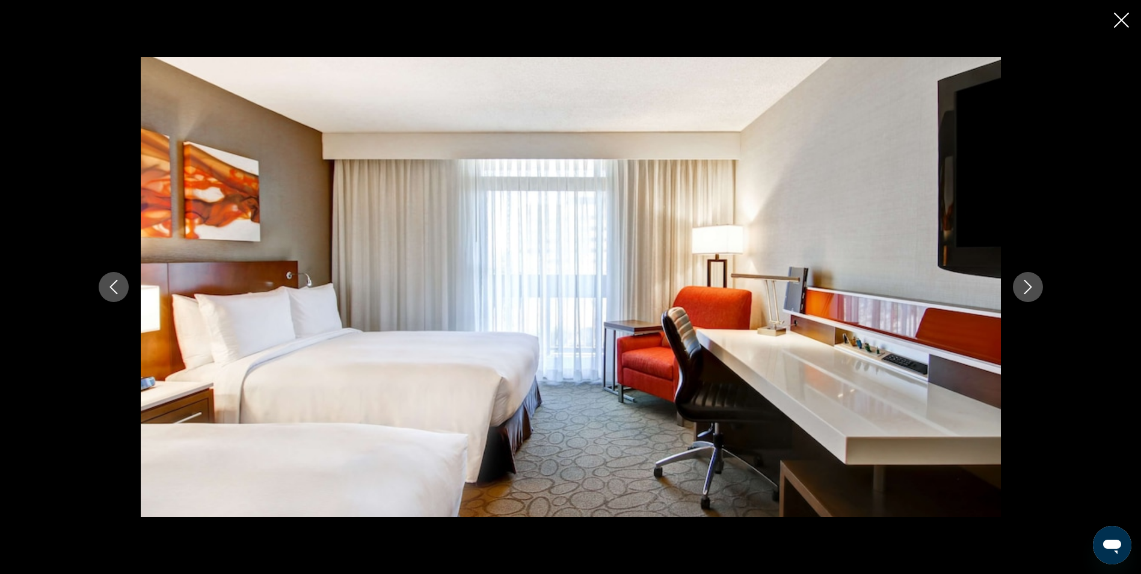
click at [1039, 286] on button "Next image" at bounding box center [1028, 287] width 30 height 30
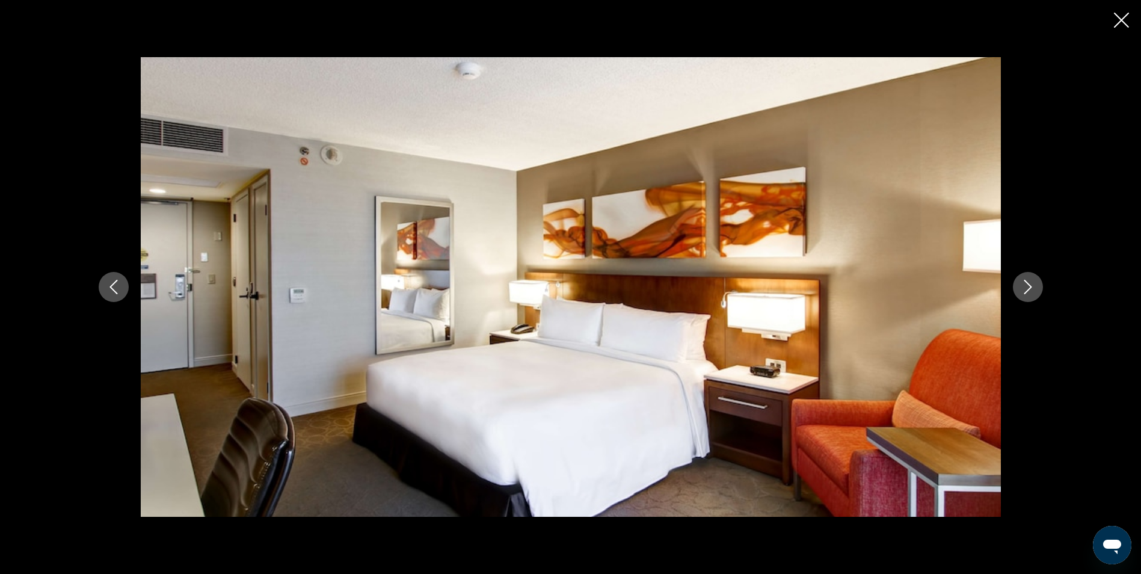
click at [1039, 286] on button "Next image" at bounding box center [1028, 287] width 30 height 30
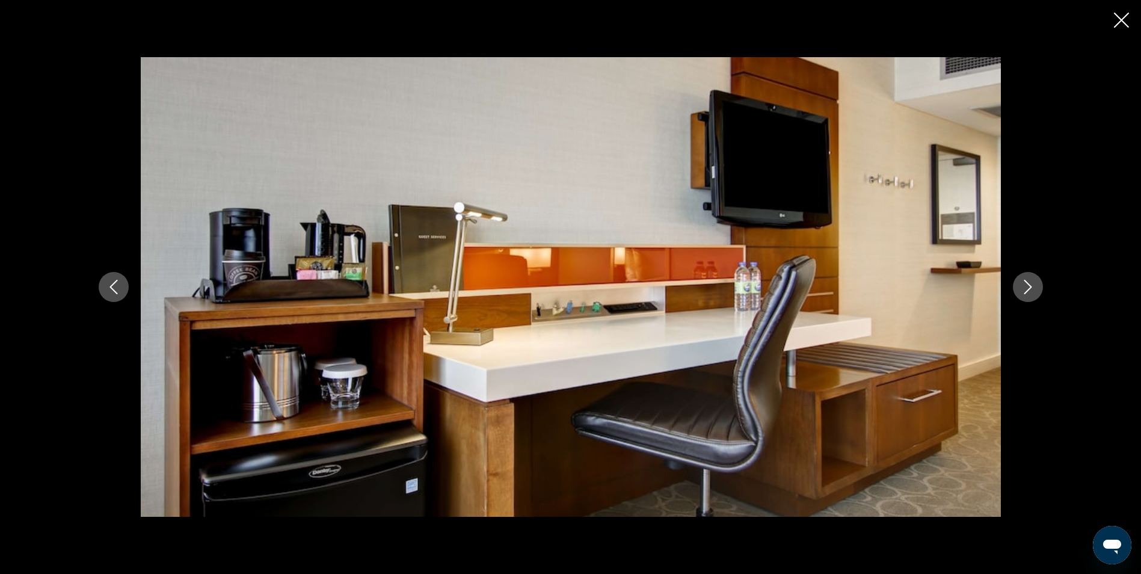
click at [1039, 286] on button "Next image" at bounding box center [1028, 287] width 30 height 30
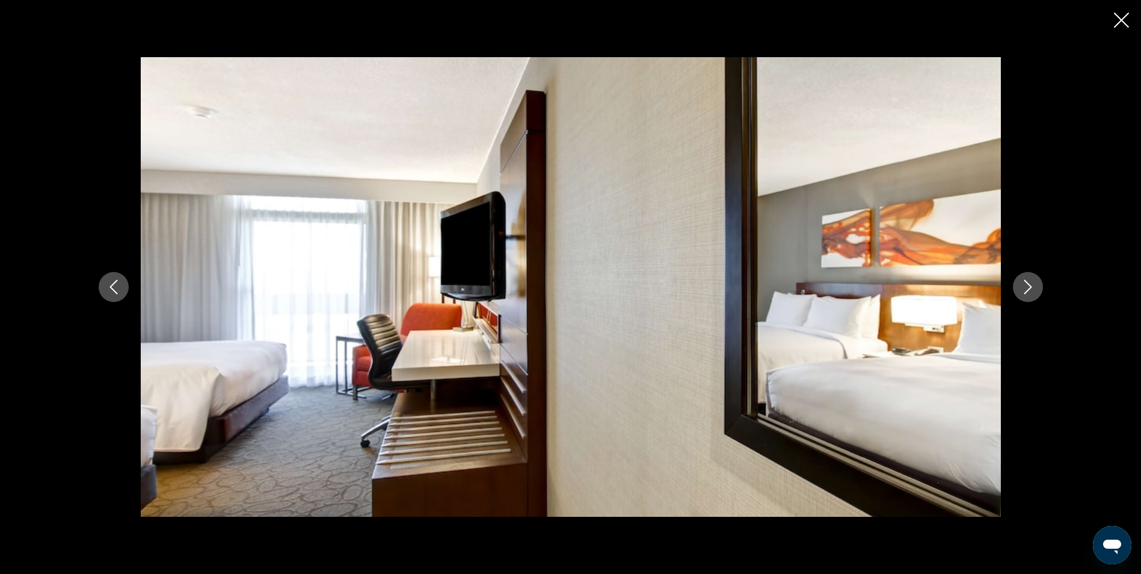
click at [1039, 286] on button "Next image" at bounding box center [1028, 287] width 30 height 30
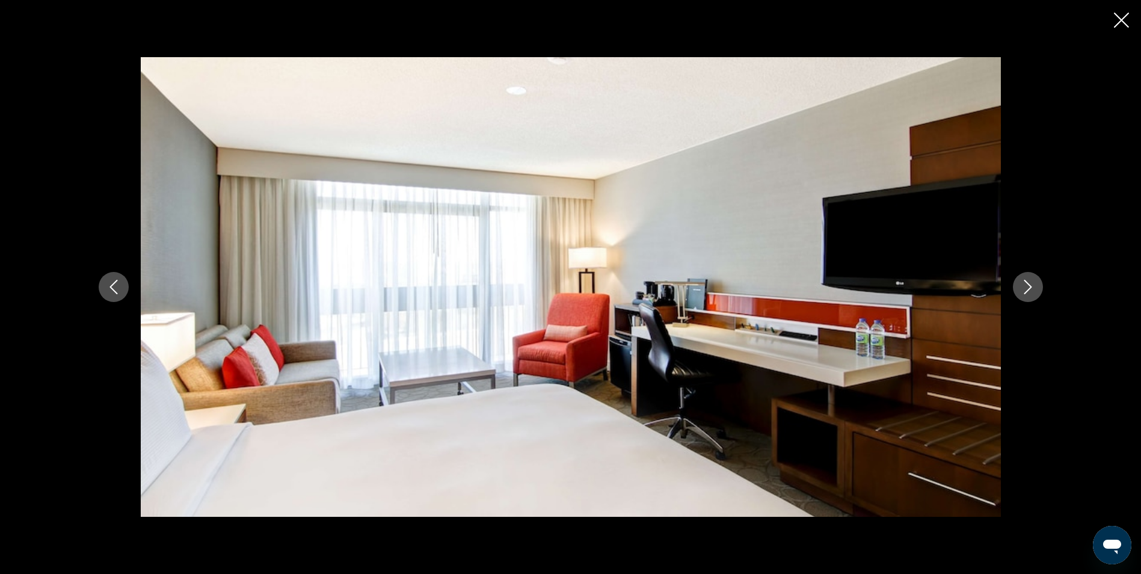
click at [1039, 286] on button "Next image" at bounding box center [1028, 287] width 30 height 30
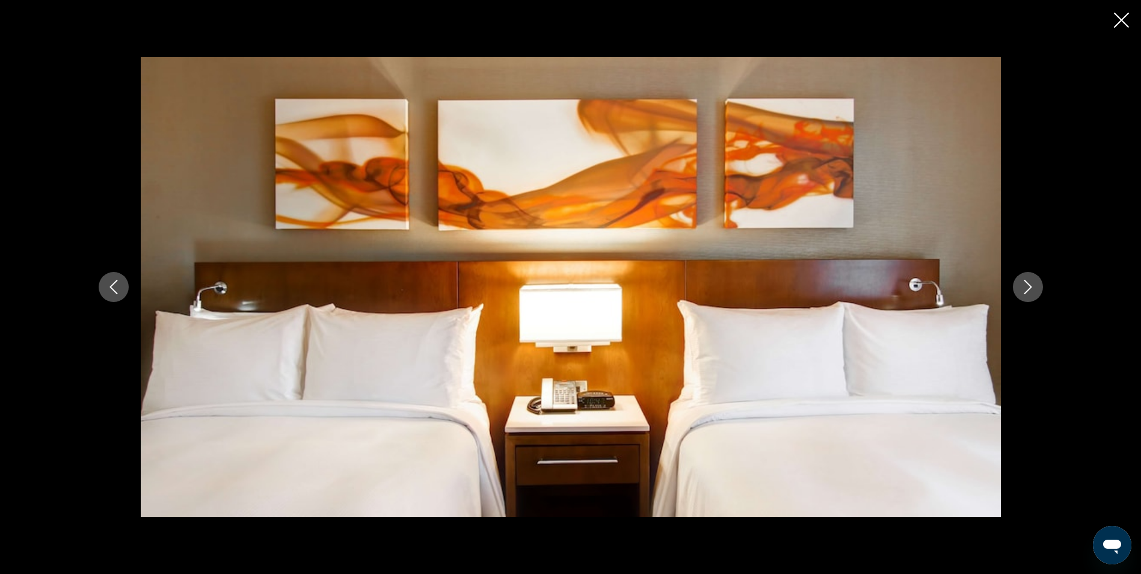
click at [1037, 286] on button "Next image" at bounding box center [1028, 287] width 30 height 30
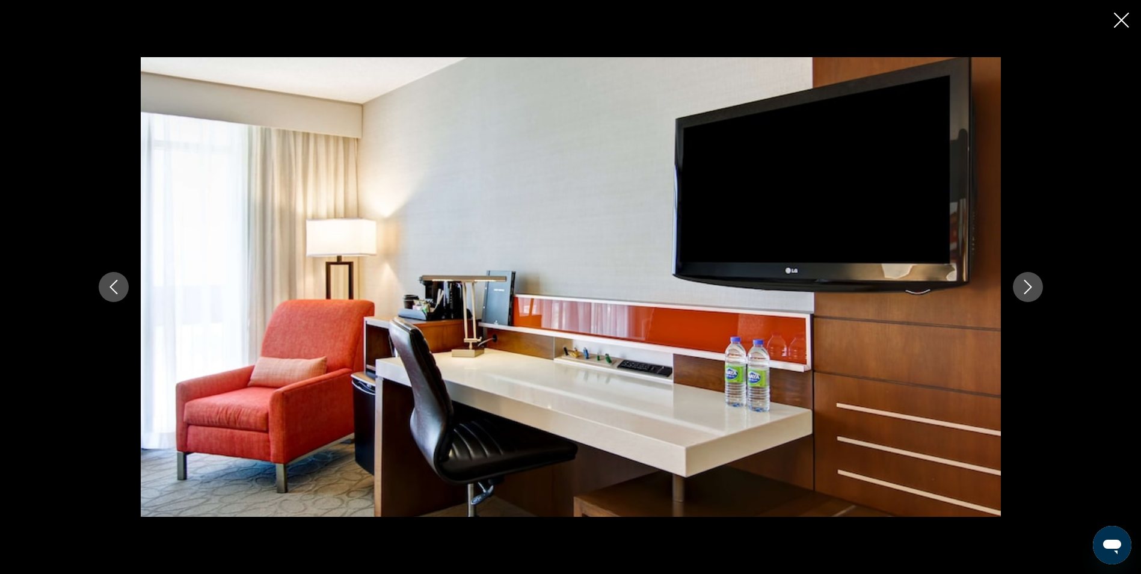
click at [1034, 286] on icon "Next image" at bounding box center [1028, 287] width 14 height 14
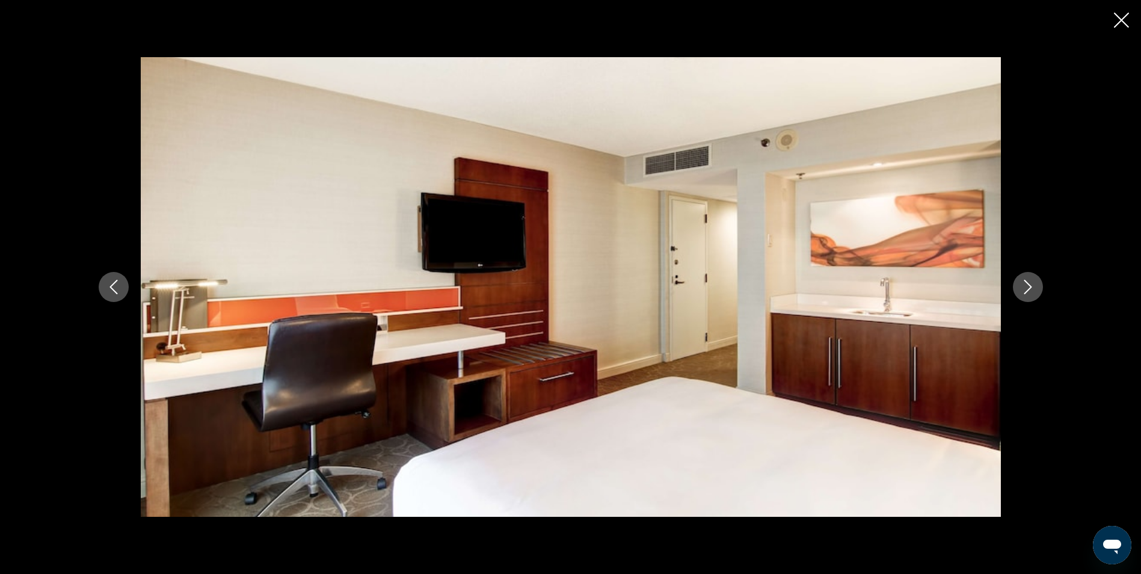
click at [1032, 286] on icon "Next image" at bounding box center [1028, 287] width 14 height 14
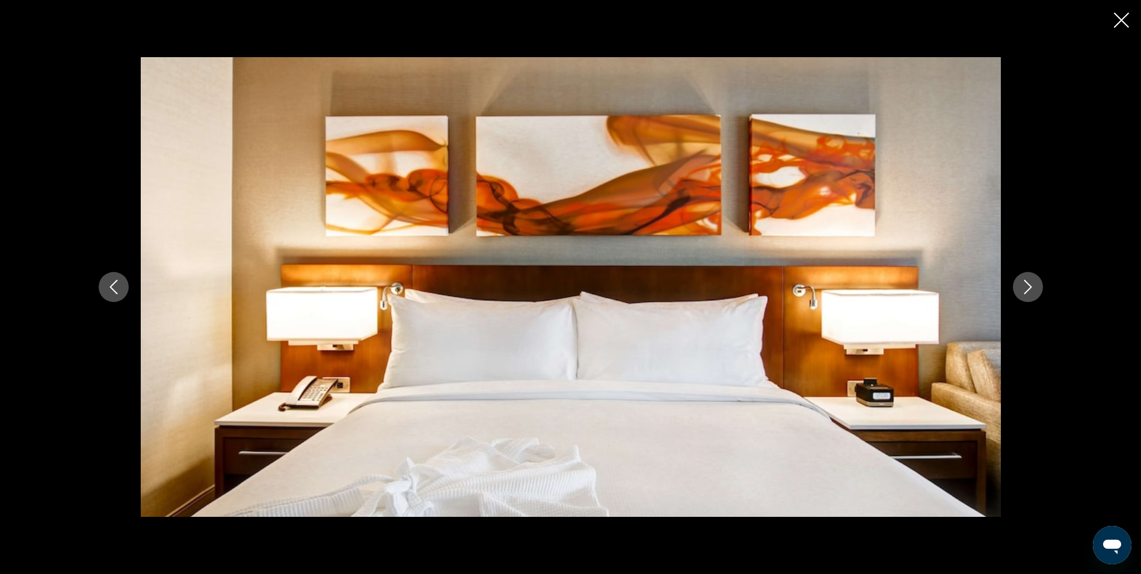
click at [1027, 286] on icon "Next image" at bounding box center [1028, 287] width 14 height 14
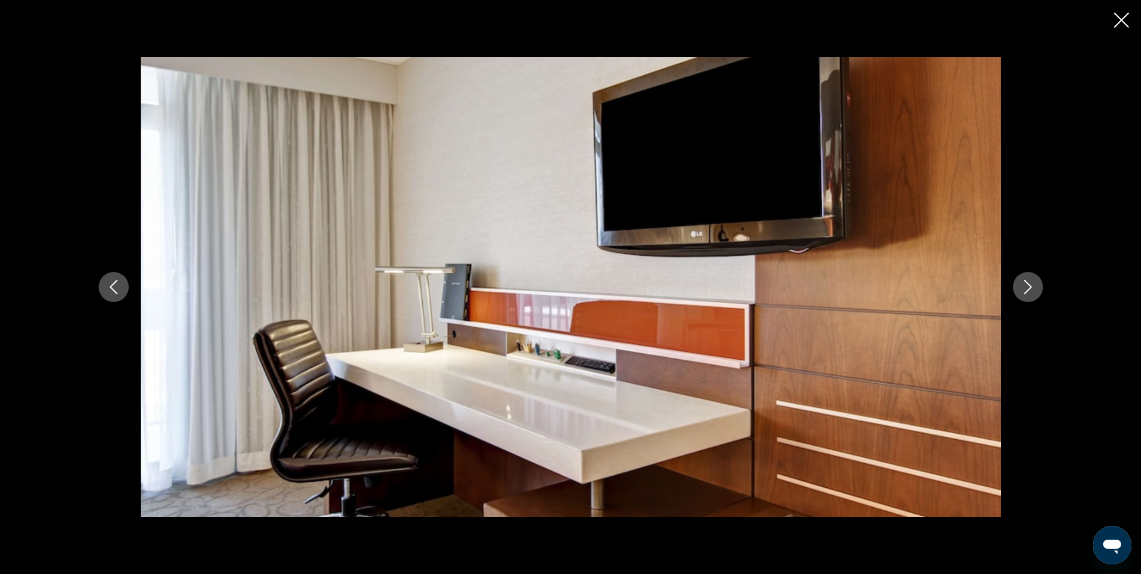
click at [1027, 286] on icon "Next image" at bounding box center [1028, 287] width 14 height 14
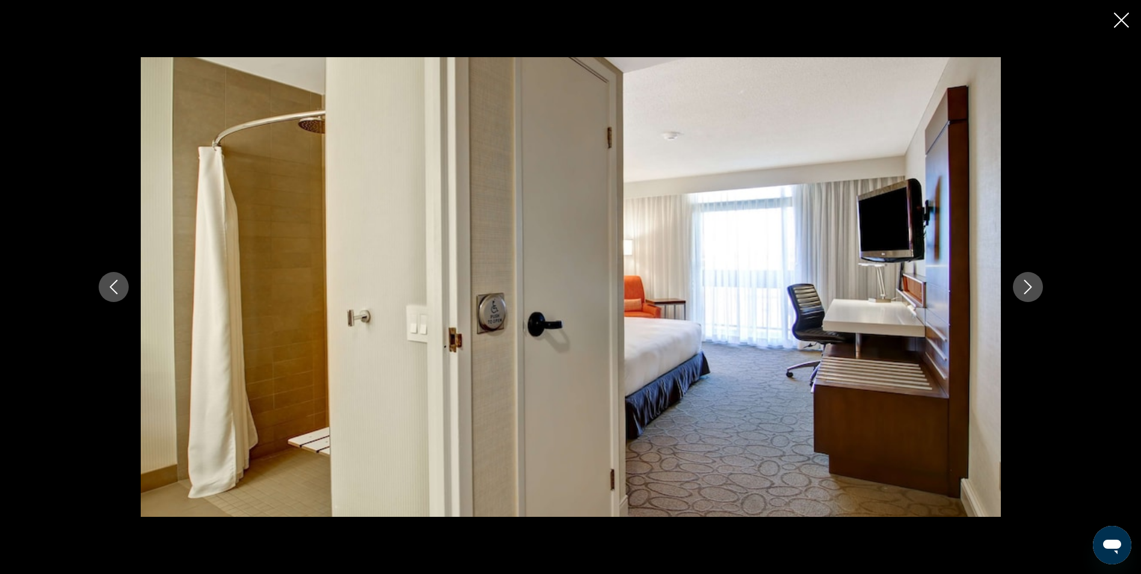
click at [1027, 286] on icon "Next image" at bounding box center [1028, 287] width 14 height 14
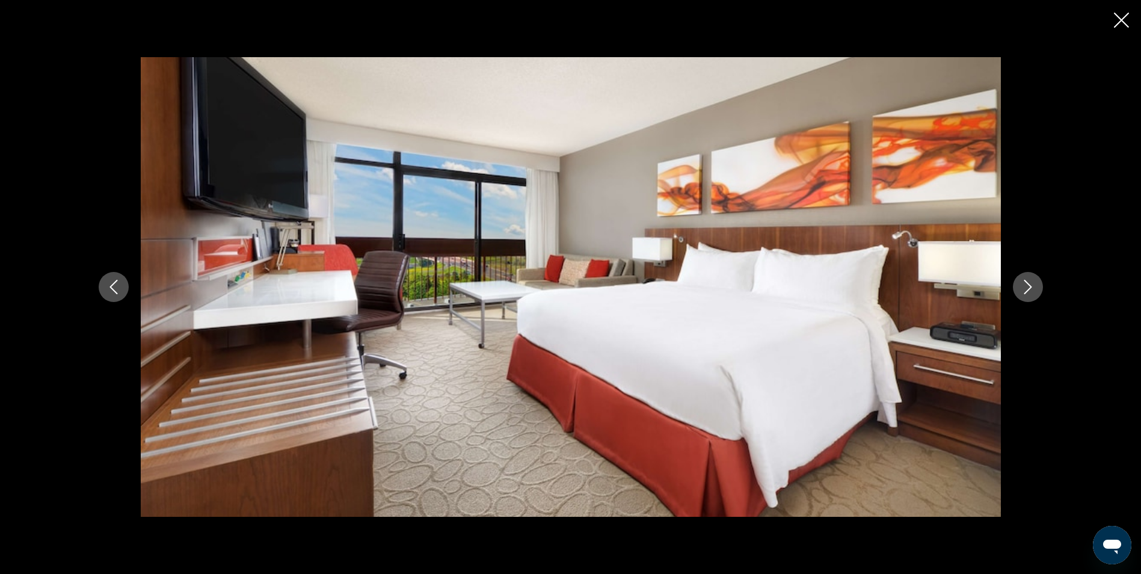
click at [105, 289] on button "Previous image" at bounding box center [114, 287] width 30 height 30
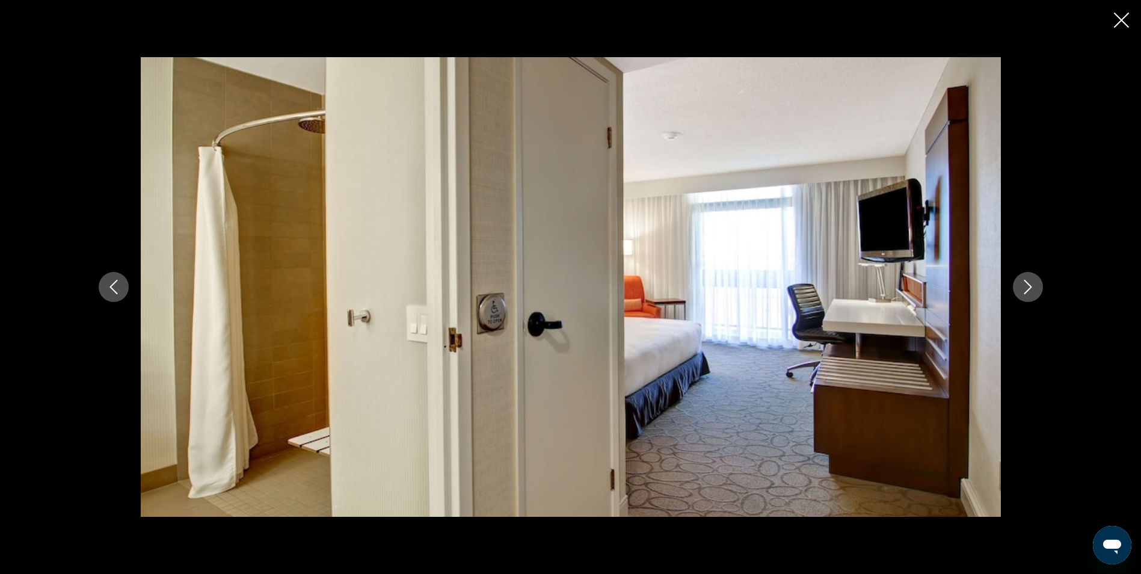
click at [1024, 285] on icon "Next image" at bounding box center [1028, 287] width 14 height 14
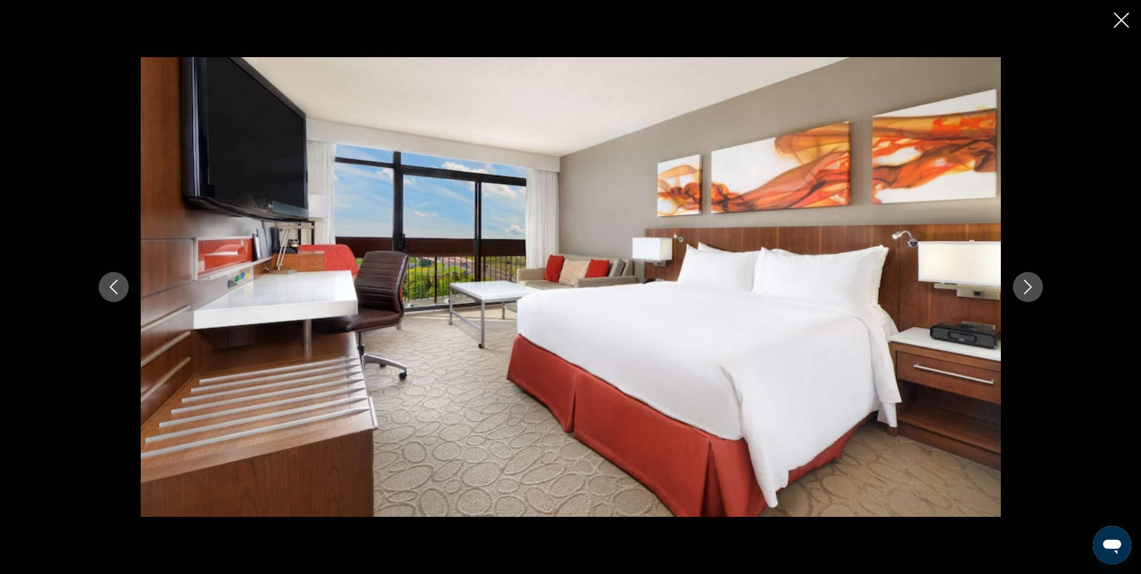
click at [1021, 285] on icon "Next image" at bounding box center [1028, 287] width 14 height 14
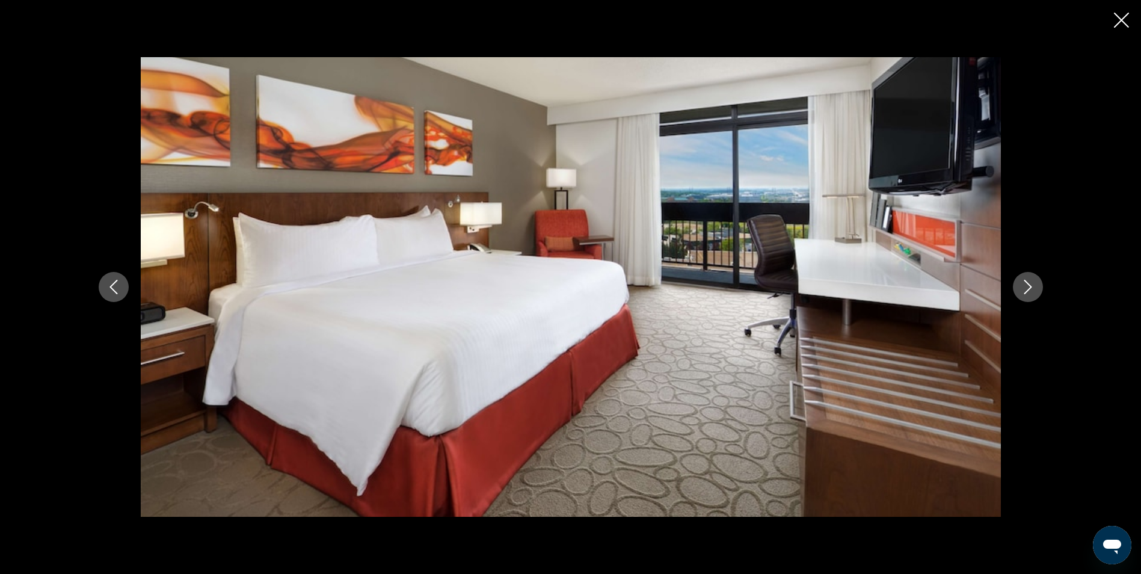
click at [1019, 285] on button "Next image" at bounding box center [1028, 287] width 30 height 30
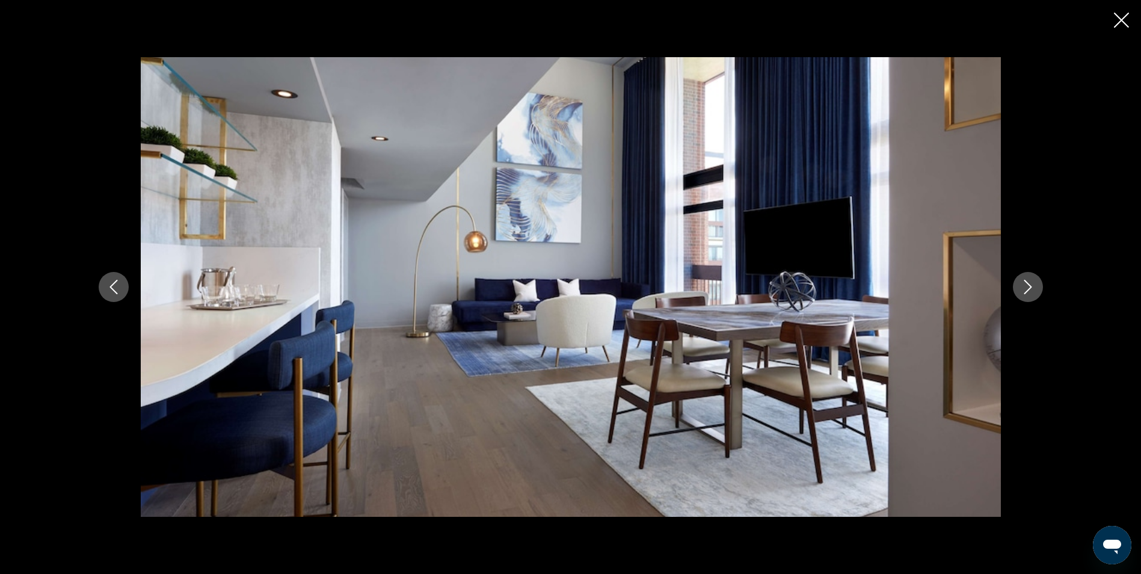
click at [1018, 285] on button "Next image" at bounding box center [1028, 287] width 30 height 30
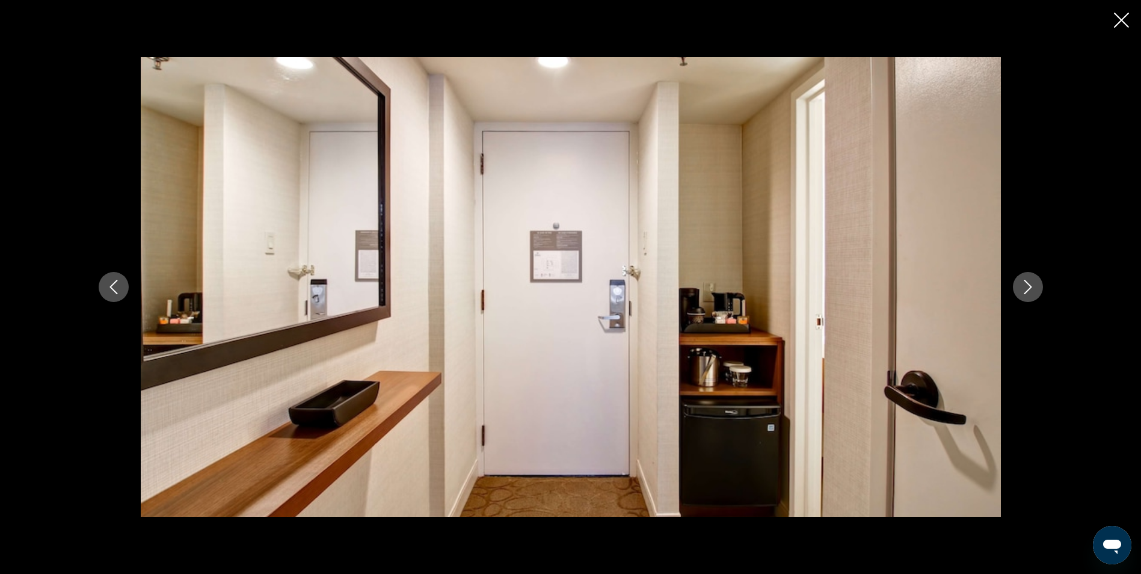
click at [1018, 285] on button "Next image" at bounding box center [1028, 287] width 30 height 30
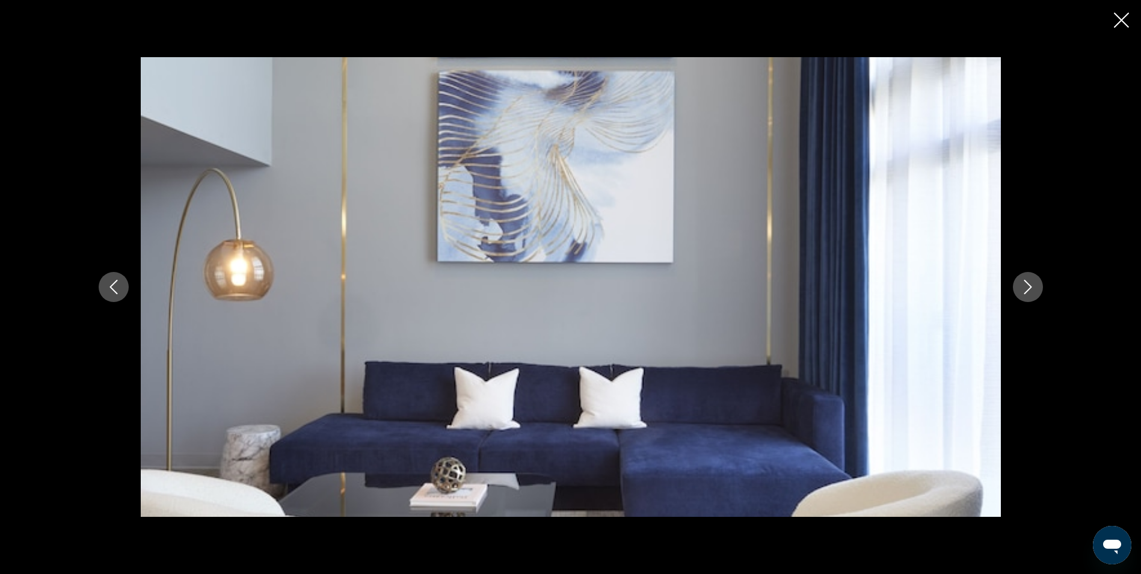
click at [1018, 285] on button "Next image" at bounding box center [1028, 287] width 30 height 30
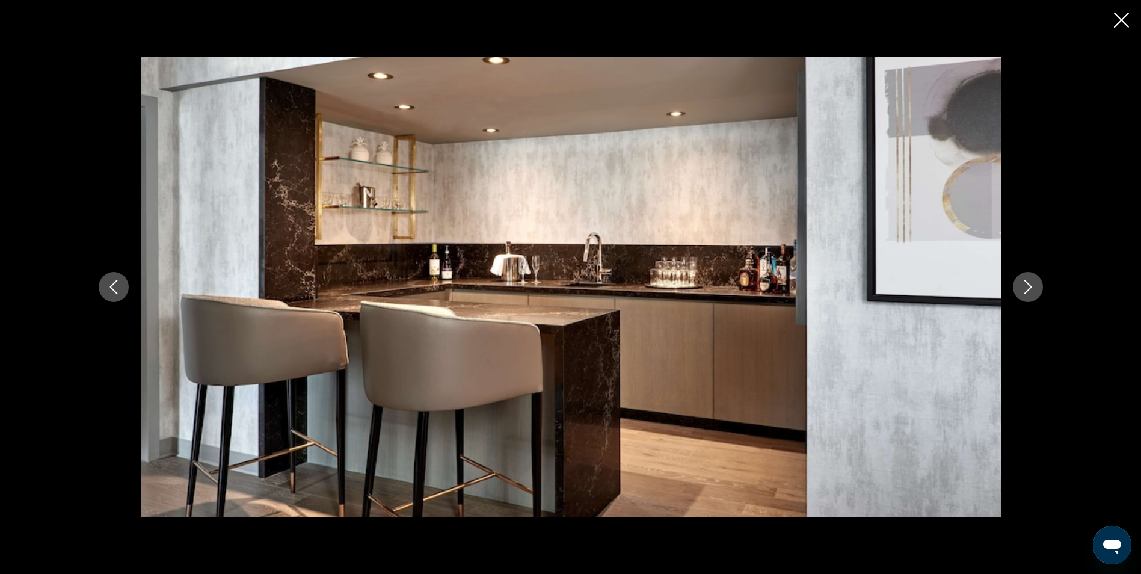
click at [1018, 285] on button "Next image" at bounding box center [1028, 287] width 30 height 30
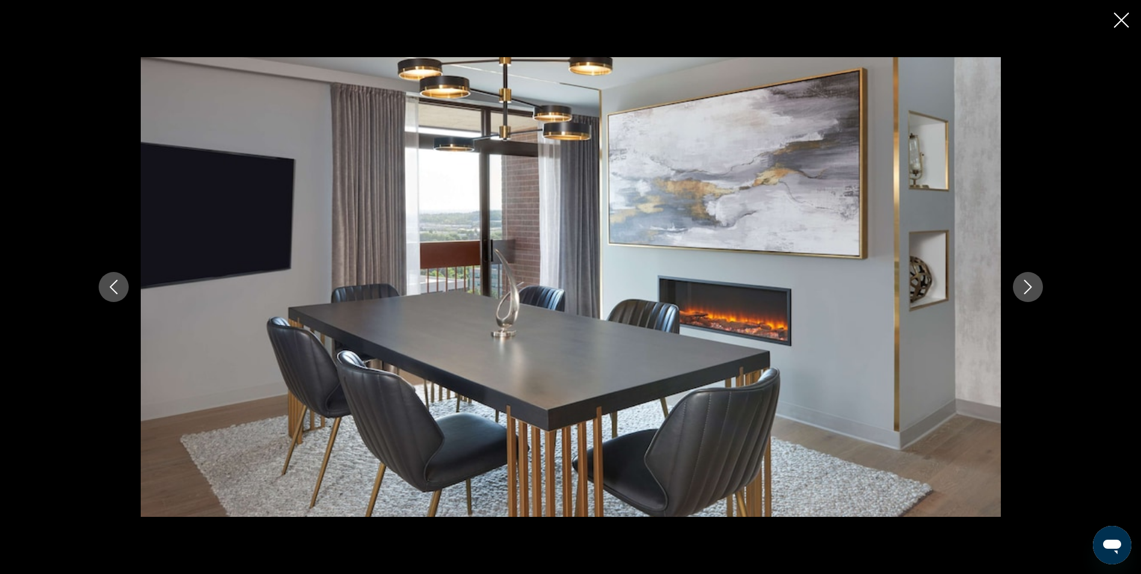
click at [1018, 285] on button "Next image" at bounding box center [1028, 287] width 30 height 30
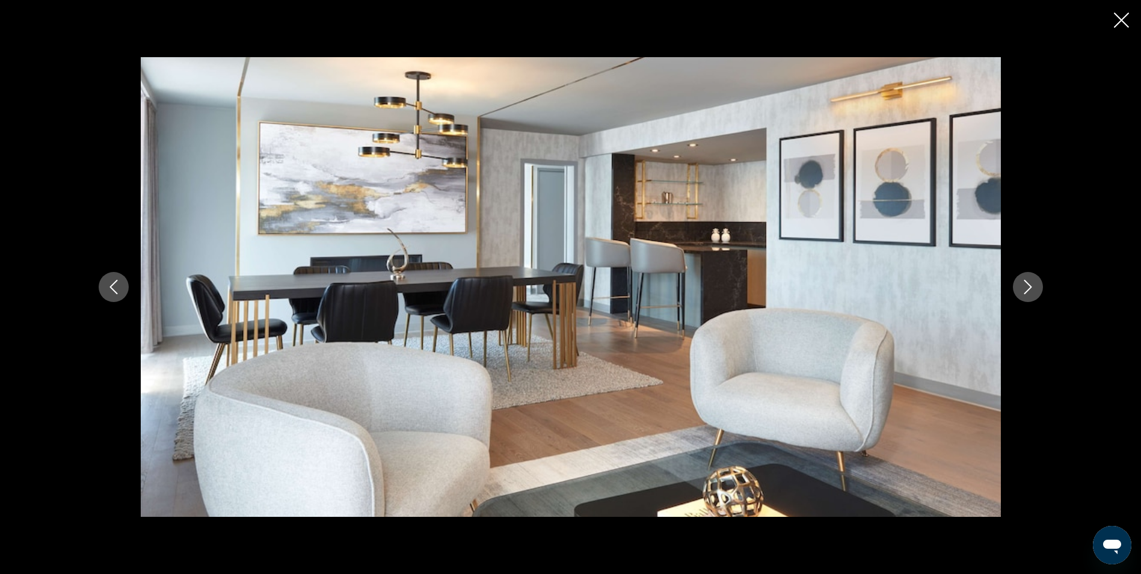
click at [1017, 285] on button "Next image" at bounding box center [1028, 287] width 30 height 30
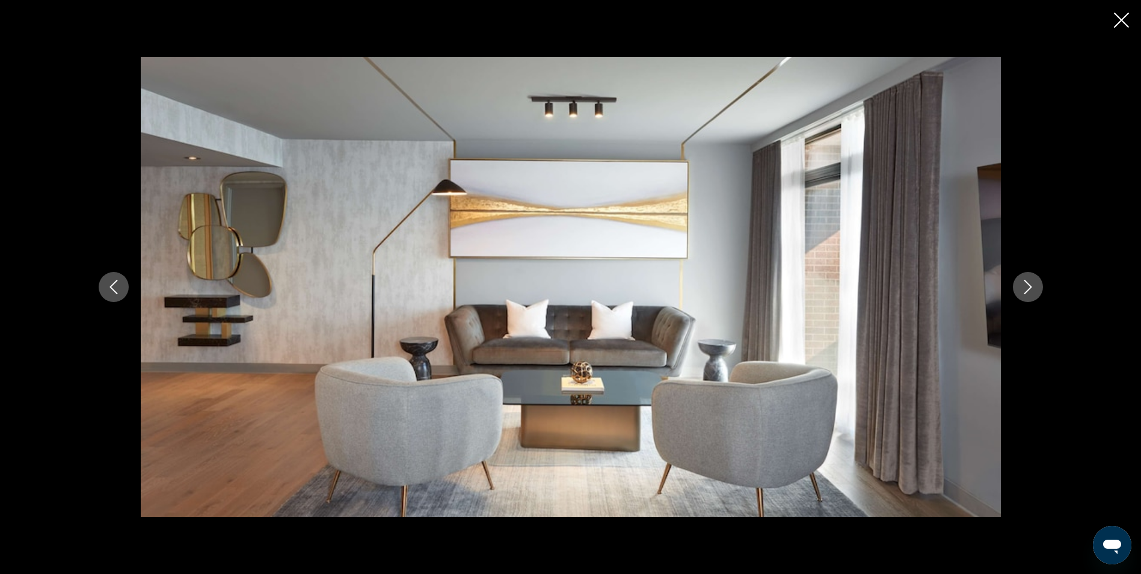
click at [1017, 285] on button "Next image" at bounding box center [1028, 287] width 30 height 30
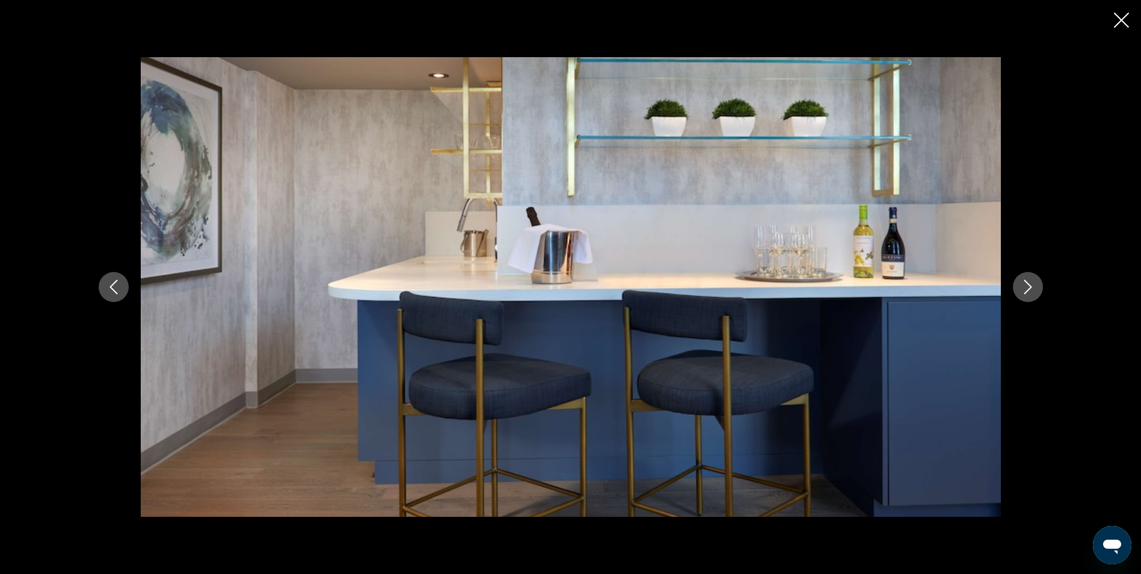
click at [1017, 285] on button "Next image" at bounding box center [1028, 287] width 30 height 30
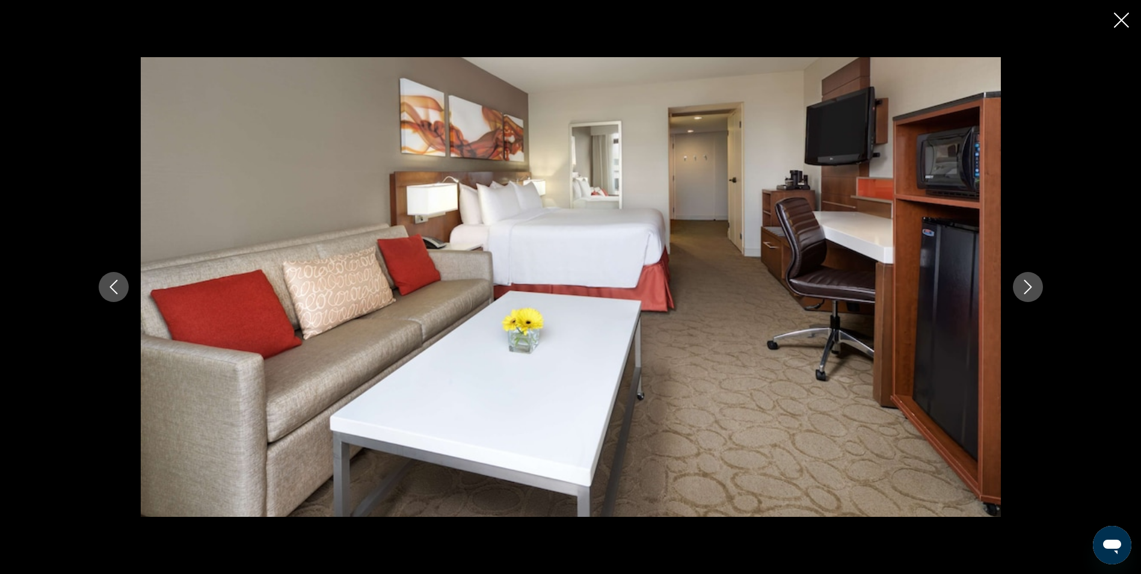
click at [1017, 285] on button "Next image" at bounding box center [1028, 287] width 30 height 30
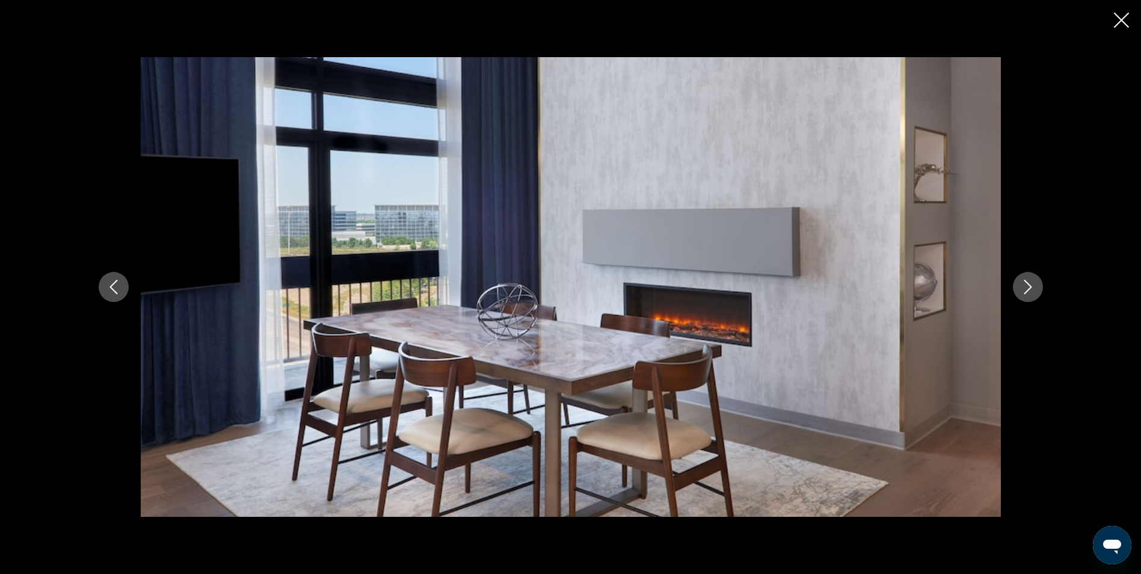
click at [1017, 285] on button "Next image" at bounding box center [1028, 287] width 30 height 30
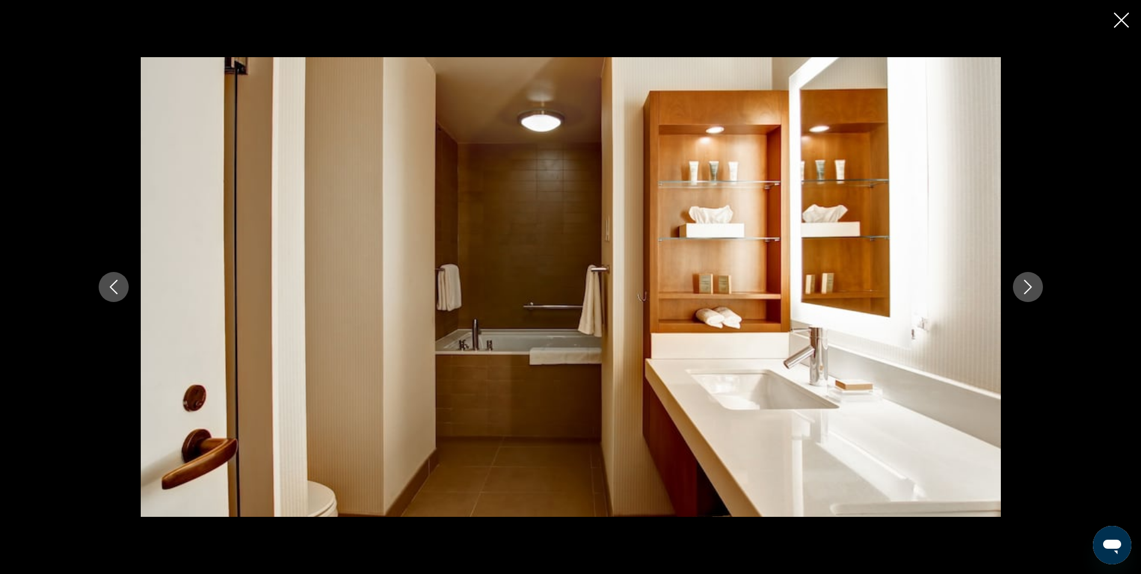
click at [1017, 285] on button "Next image" at bounding box center [1028, 287] width 30 height 30
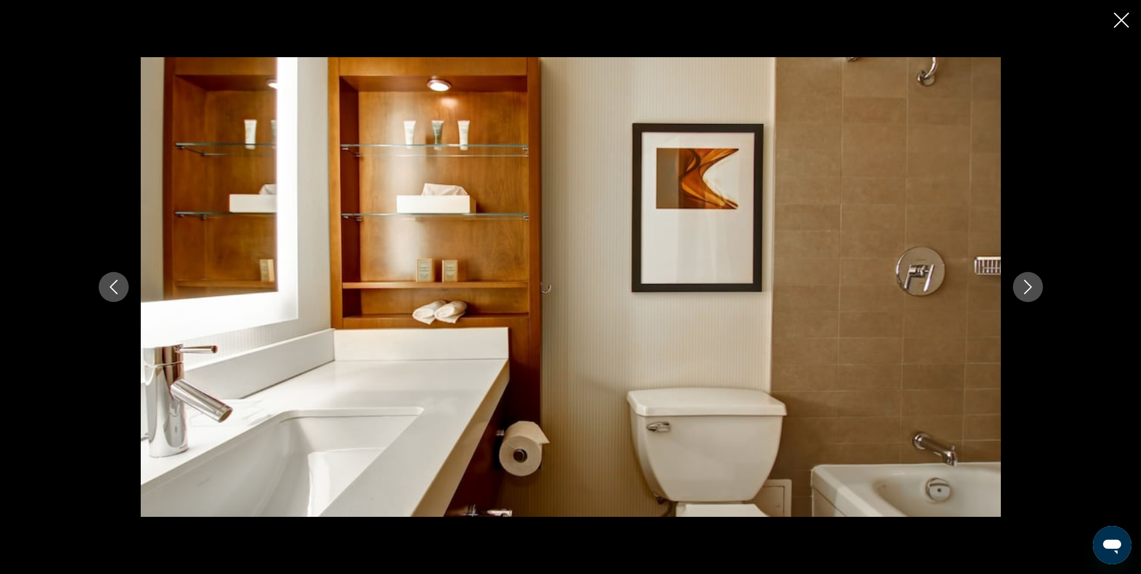
click at [1017, 285] on button "Next image" at bounding box center [1028, 287] width 30 height 30
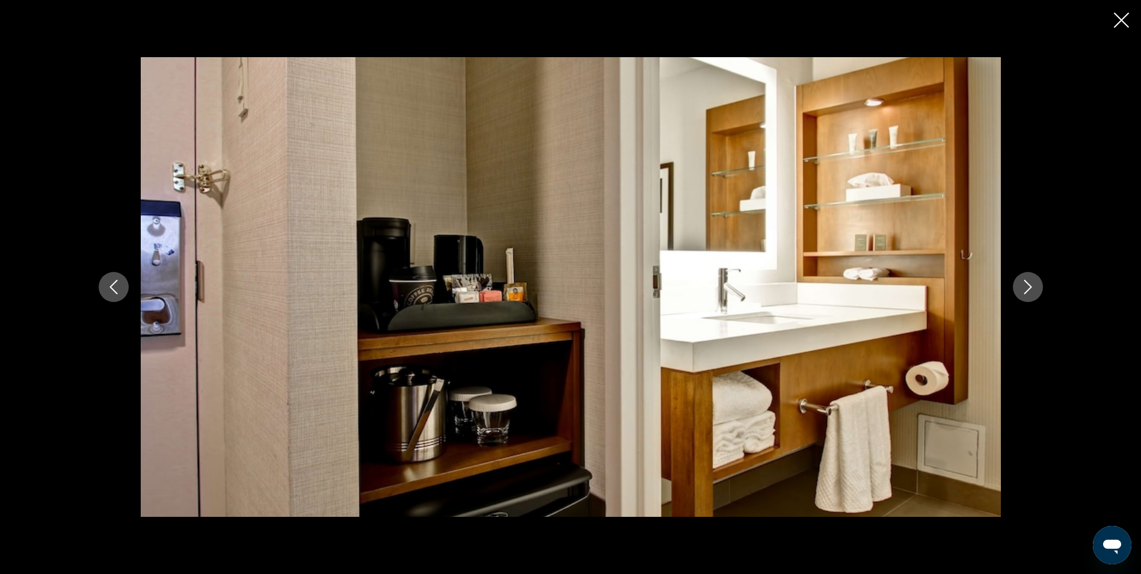
click at [1017, 285] on button "Next image" at bounding box center [1028, 287] width 30 height 30
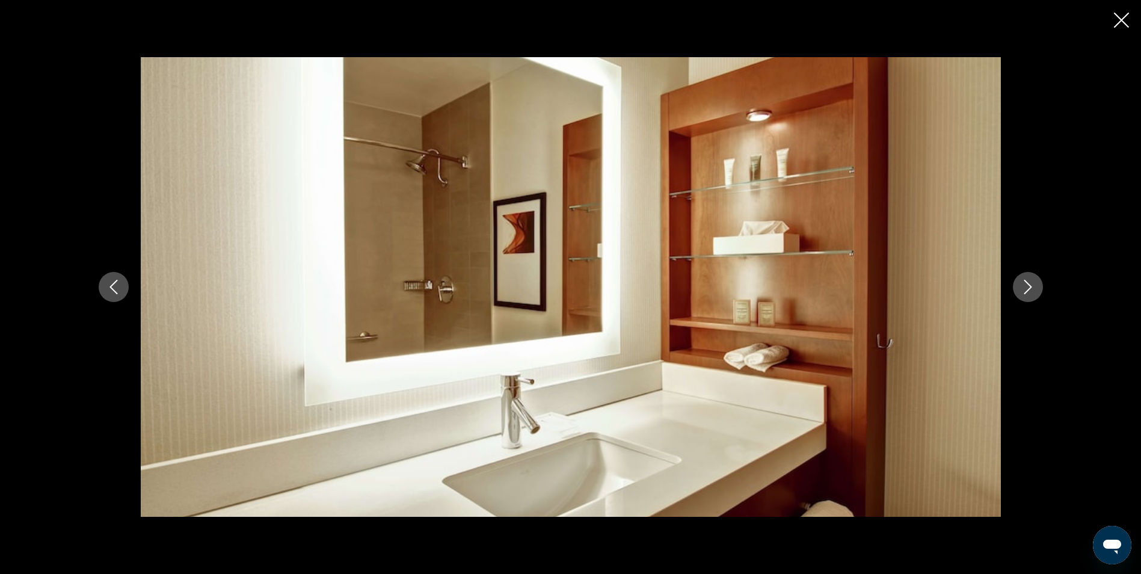
click at [1017, 285] on button "Next image" at bounding box center [1028, 287] width 30 height 30
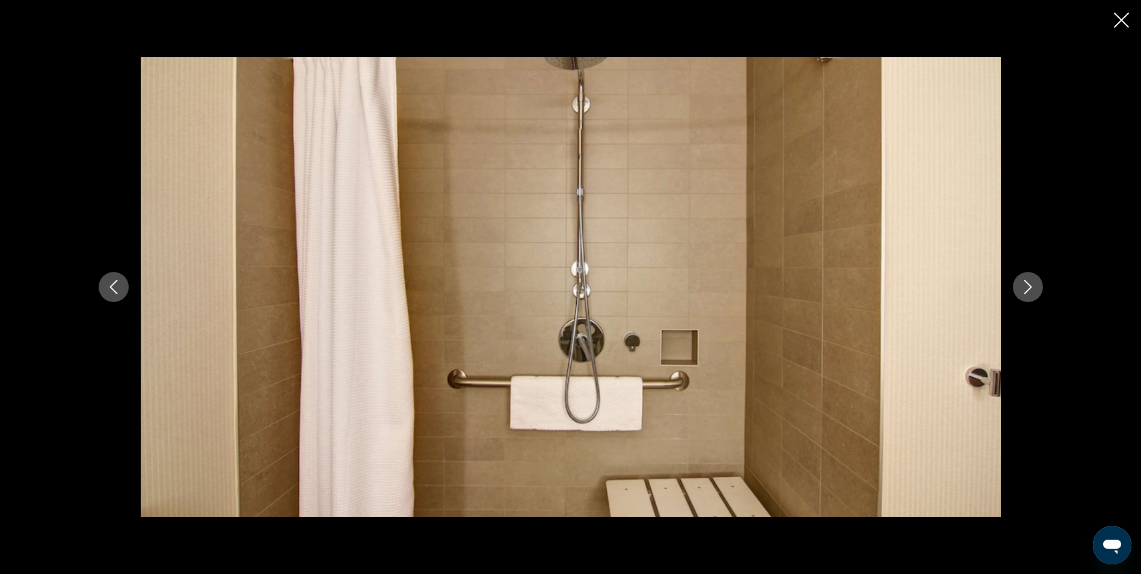
click at [1017, 285] on button "Next image" at bounding box center [1028, 287] width 30 height 30
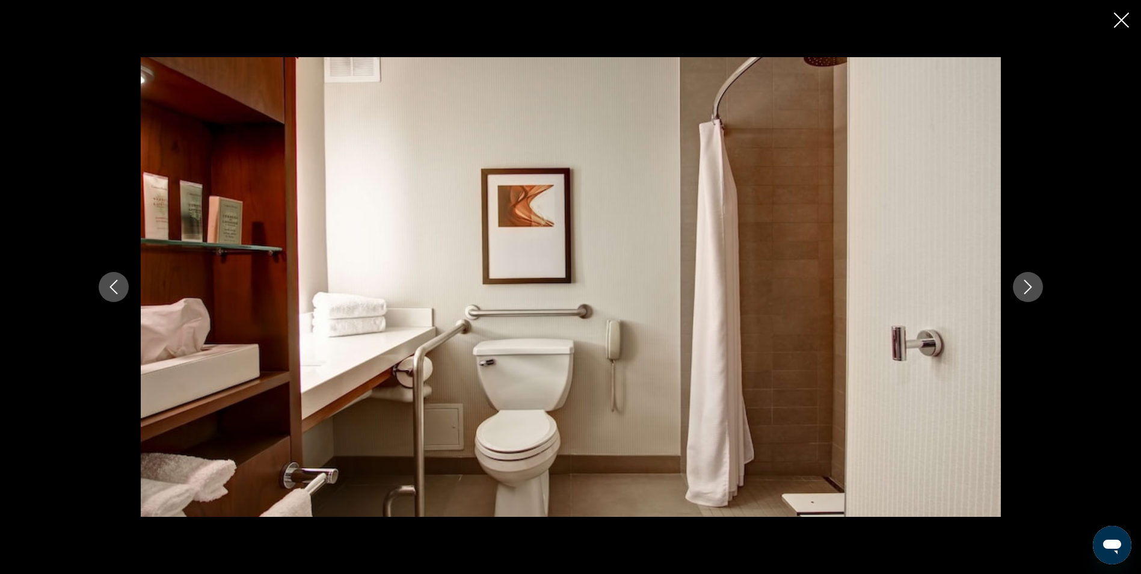
click at [1017, 285] on button "Next image" at bounding box center [1028, 287] width 30 height 30
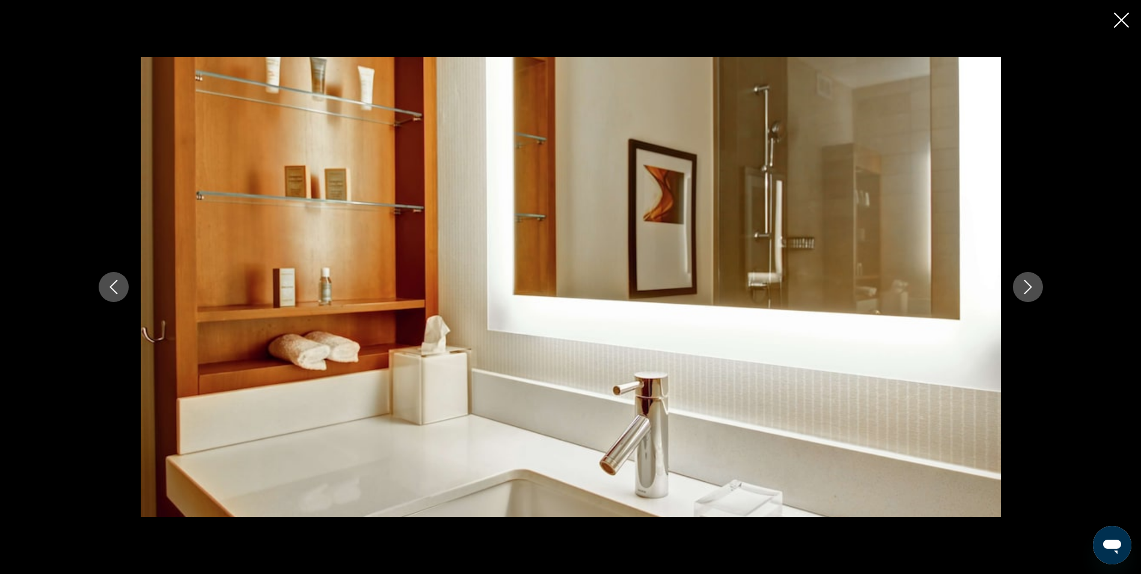
click at [1017, 285] on button "Next image" at bounding box center [1028, 287] width 30 height 30
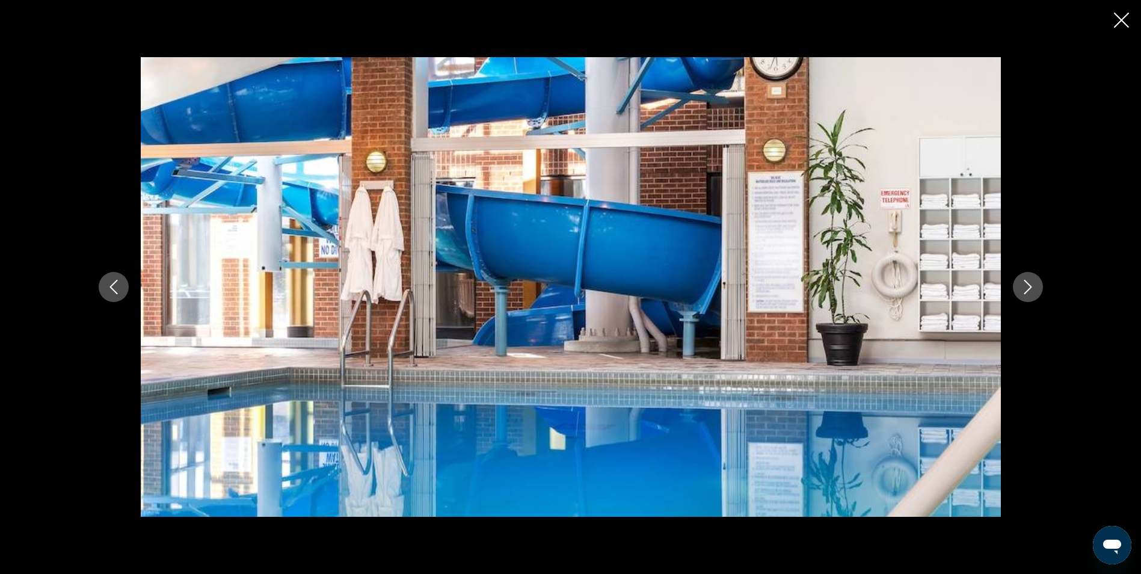
click at [1017, 285] on button "Next image" at bounding box center [1028, 287] width 30 height 30
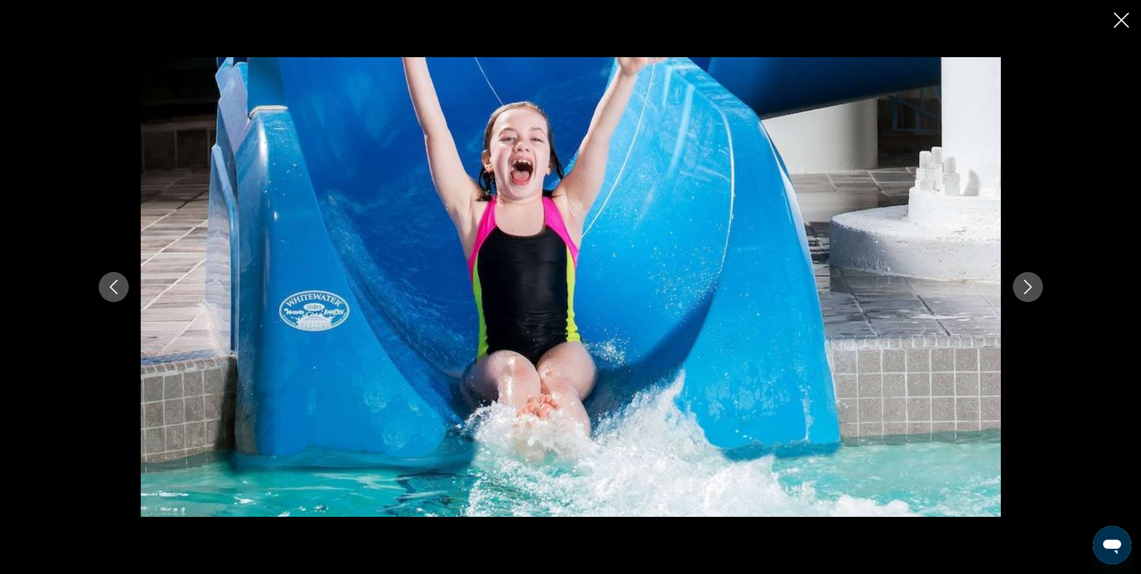
click at [102, 282] on button "Previous image" at bounding box center [114, 287] width 30 height 30
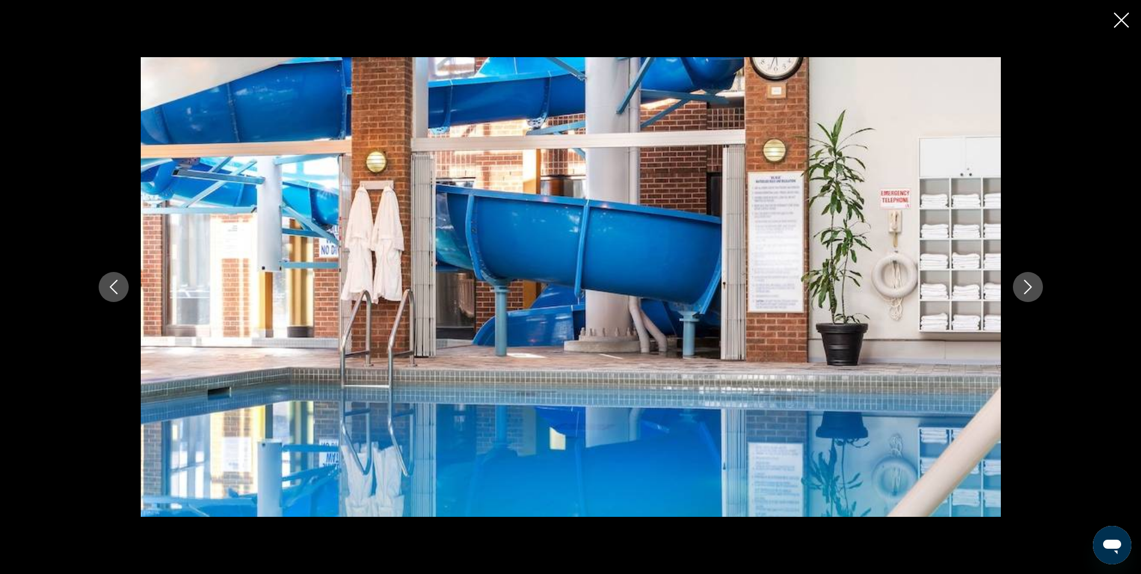
click at [101, 291] on button "Previous image" at bounding box center [114, 287] width 30 height 30
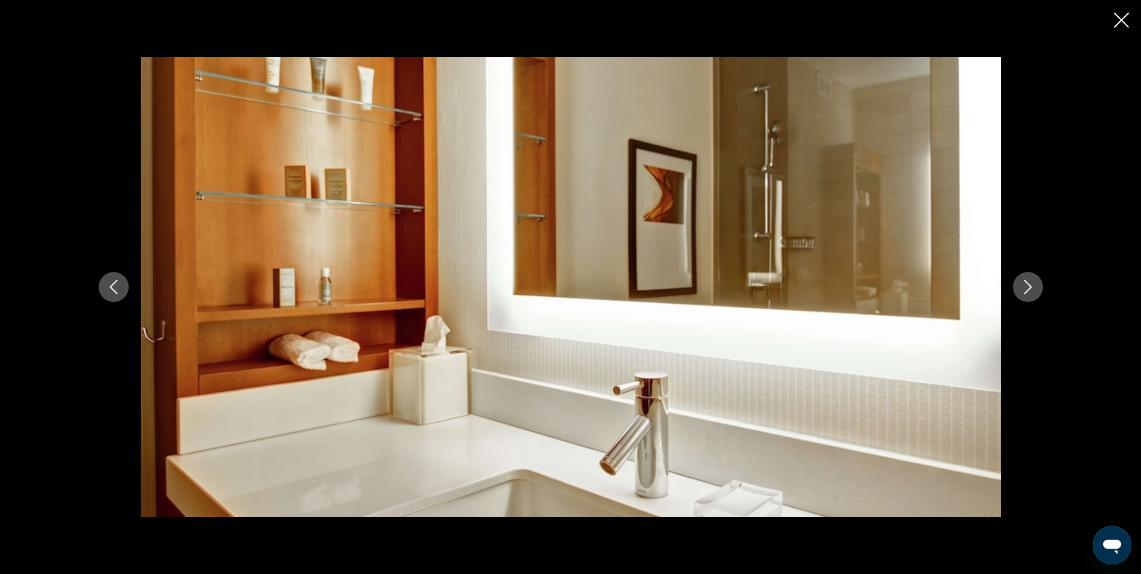
click at [1030, 289] on icon "Next image" at bounding box center [1028, 287] width 8 height 14
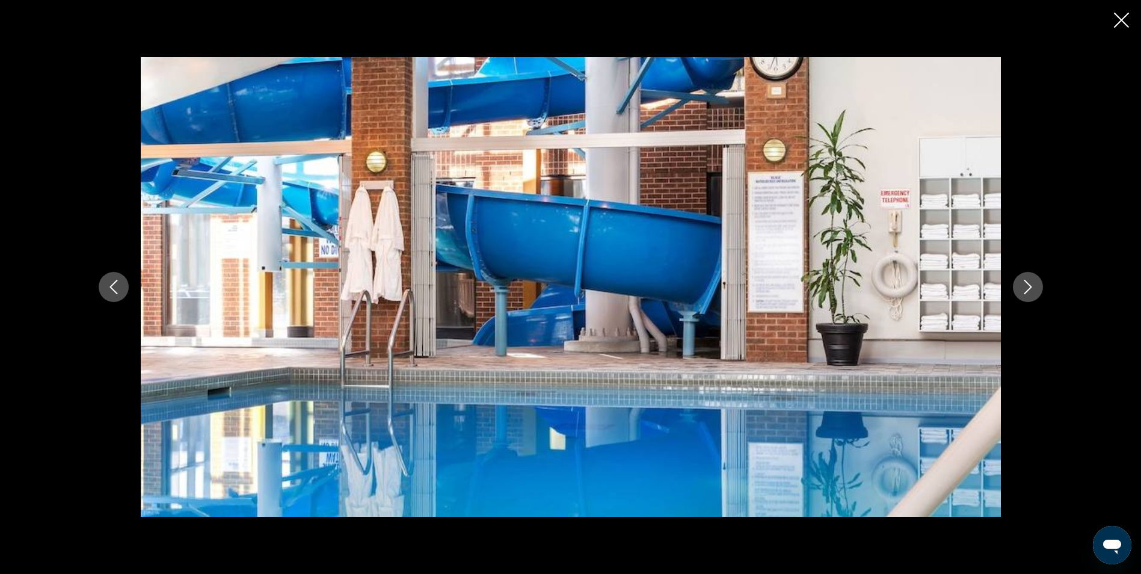
click at [1031, 289] on icon "Next image" at bounding box center [1028, 287] width 14 height 14
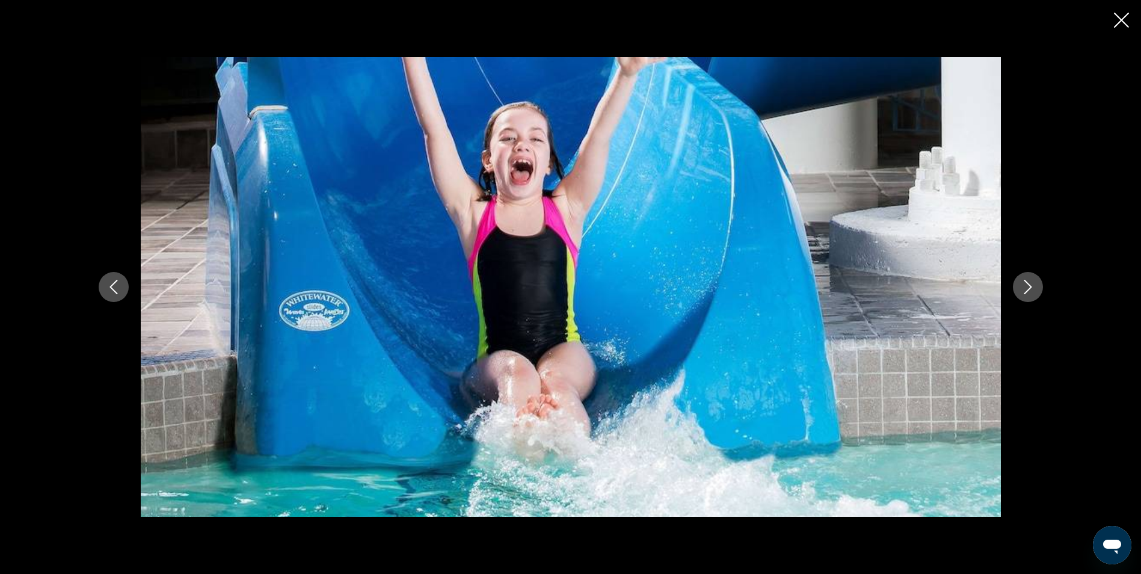
click at [1029, 290] on icon "Next image" at bounding box center [1028, 287] width 14 height 14
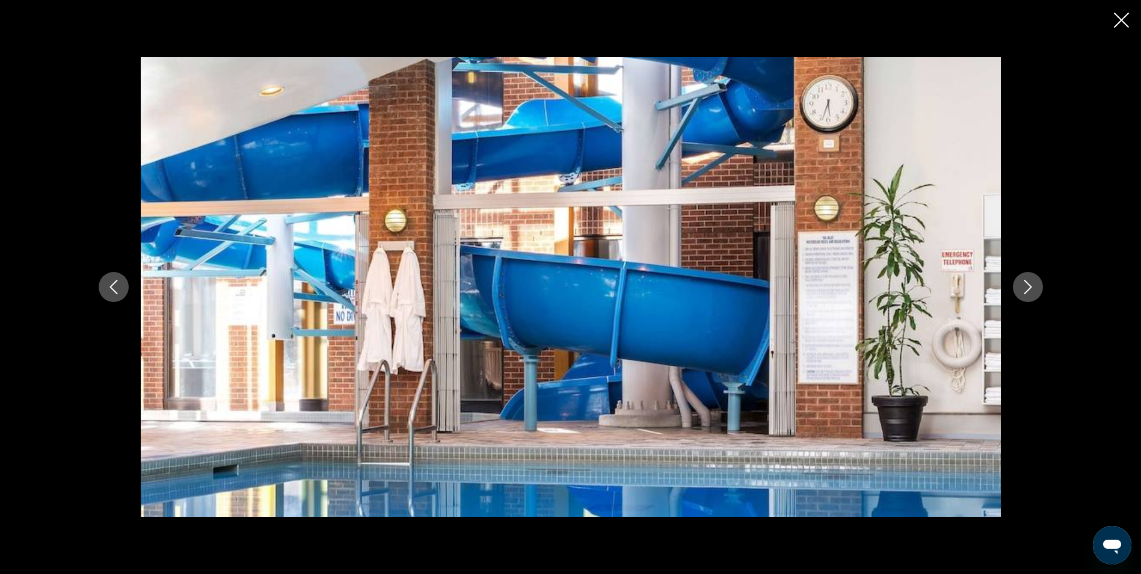
click at [1029, 290] on icon "Next image" at bounding box center [1028, 287] width 14 height 14
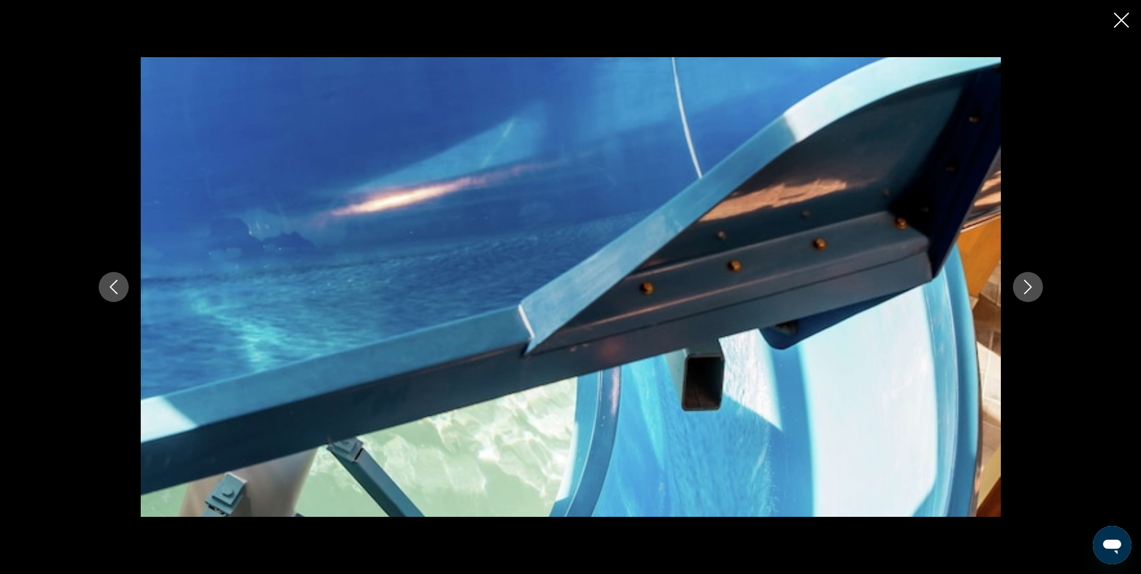
click at [1029, 290] on icon "Next image" at bounding box center [1028, 287] width 14 height 14
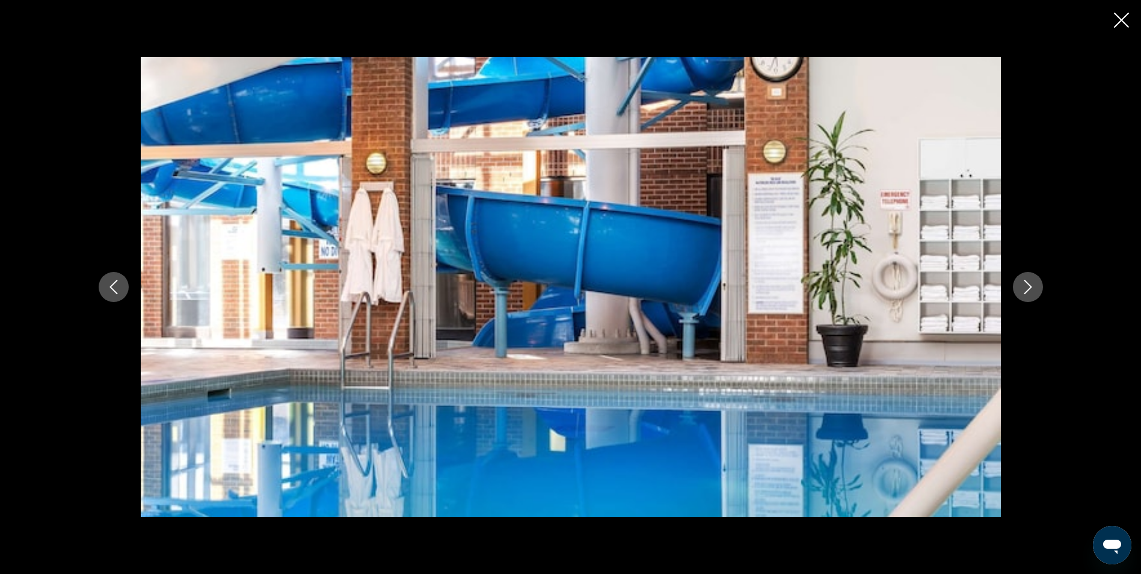
click at [1029, 290] on icon "Next image" at bounding box center [1028, 287] width 14 height 14
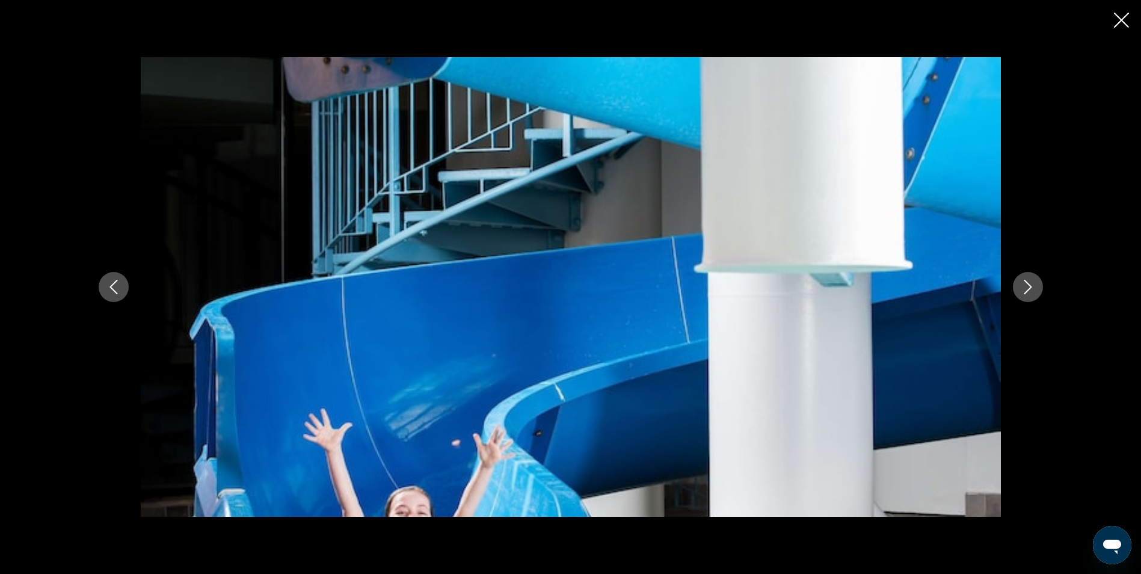
click at [1029, 290] on icon "Next image" at bounding box center [1028, 287] width 14 height 14
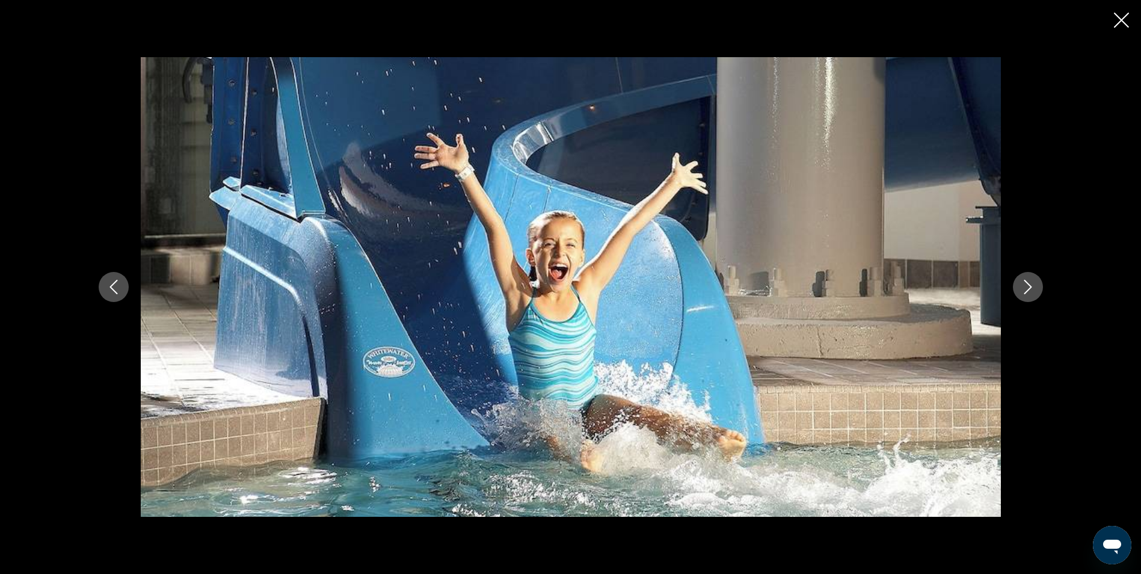
click at [1029, 290] on icon "Next image" at bounding box center [1028, 287] width 14 height 14
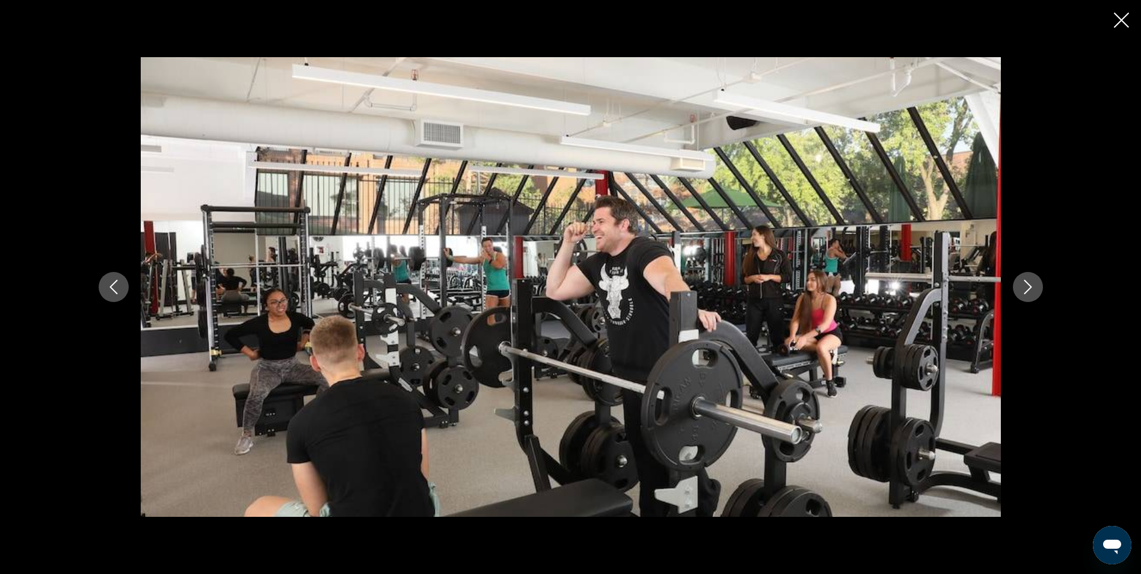
click at [1029, 290] on icon "Next image" at bounding box center [1028, 287] width 14 height 14
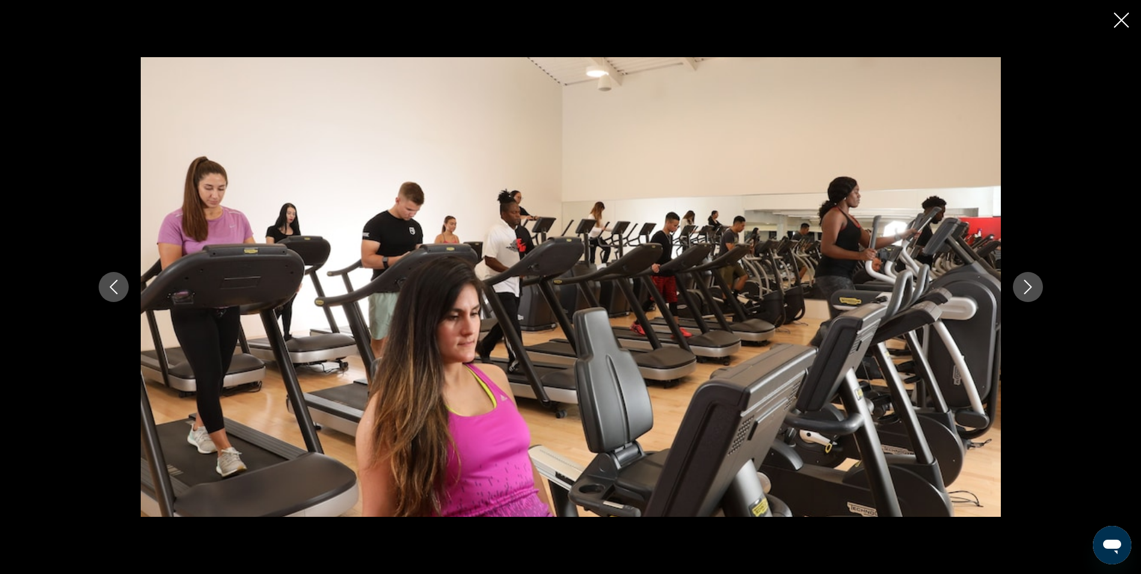
click at [1029, 290] on icon "Next image" at bounding box center [1028, 287] width 14 height 14
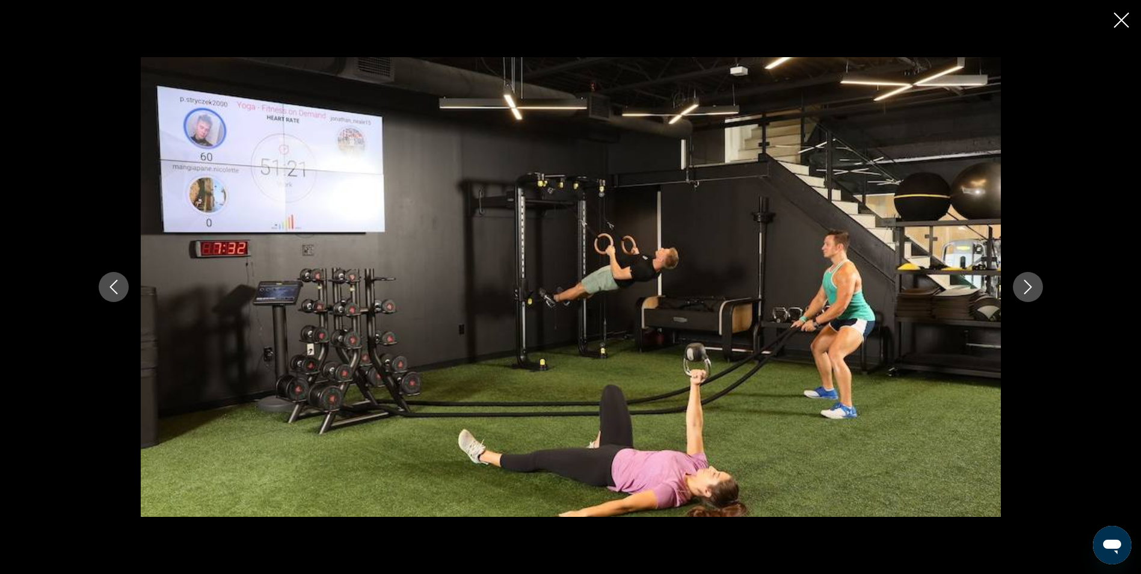
click at [1122, 20] on icon "Close slideshow" at bounding box center [1121, 20] width 15 height 15
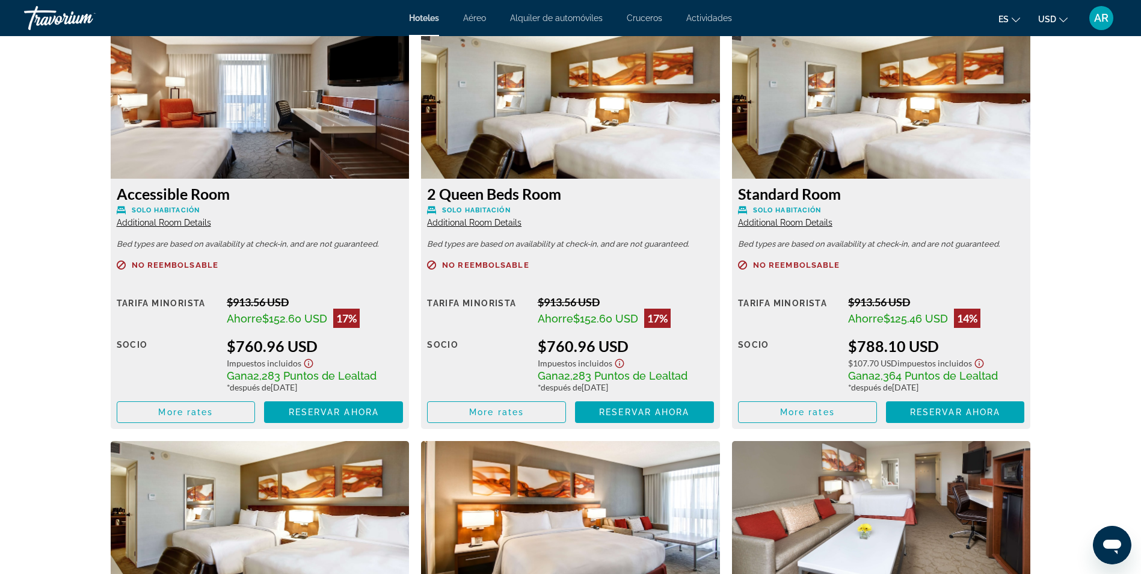
scroll to position [1689, 0]
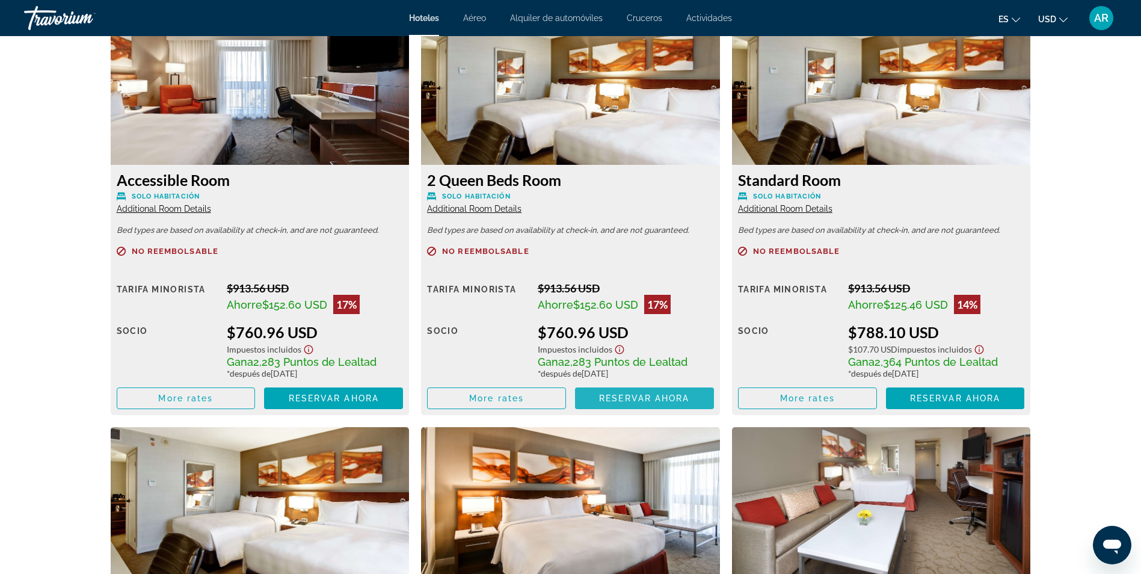
click at [617, 398] on span "Reservar ahora" at bounding box center [644, 398] width 90 height 10
